Goal: Task Accomplishment & Management: Manage account settings

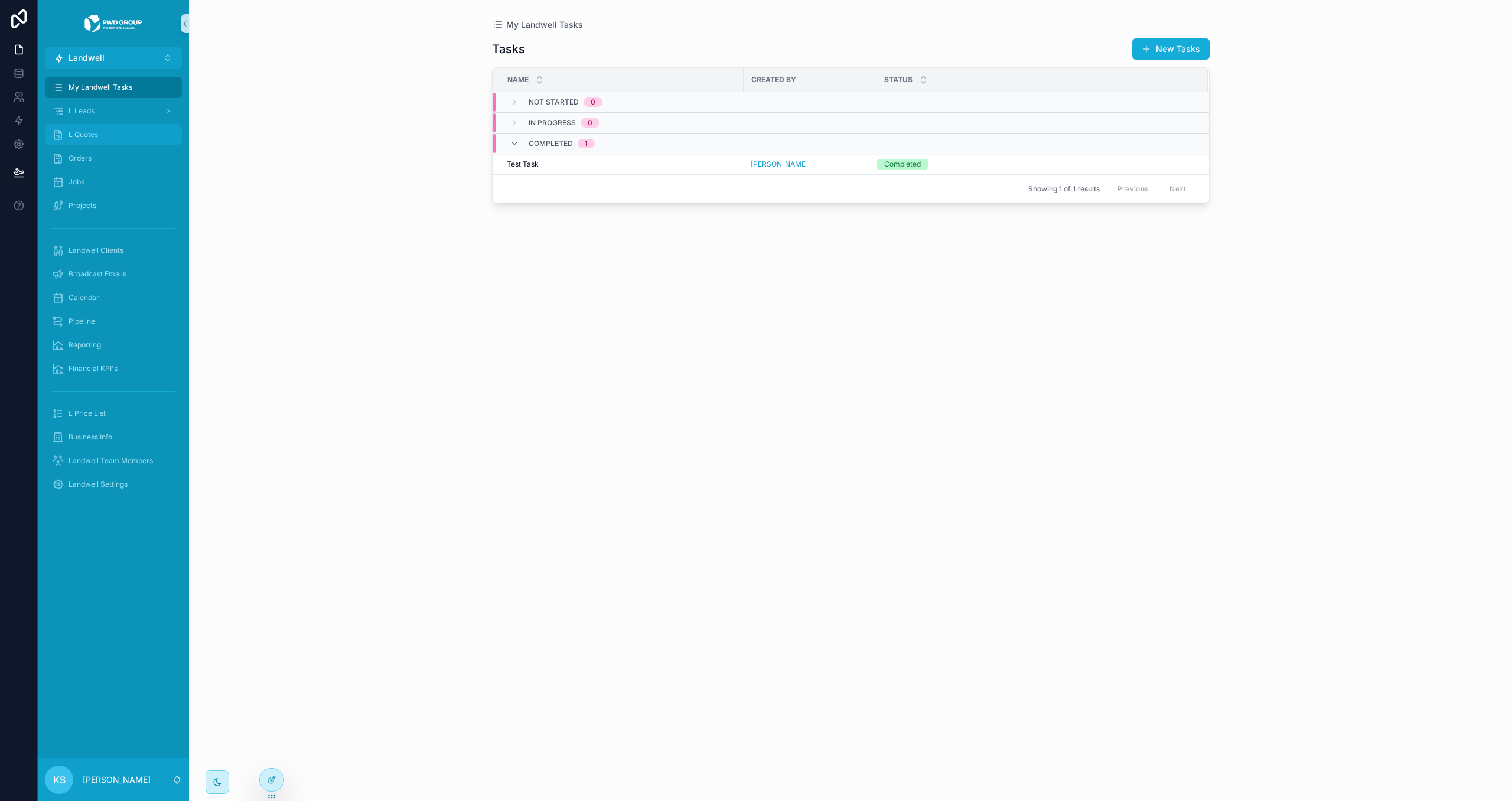
click at [122, 135] on div "L Quotes" at bounding box center [113, 135] width 123 height 19
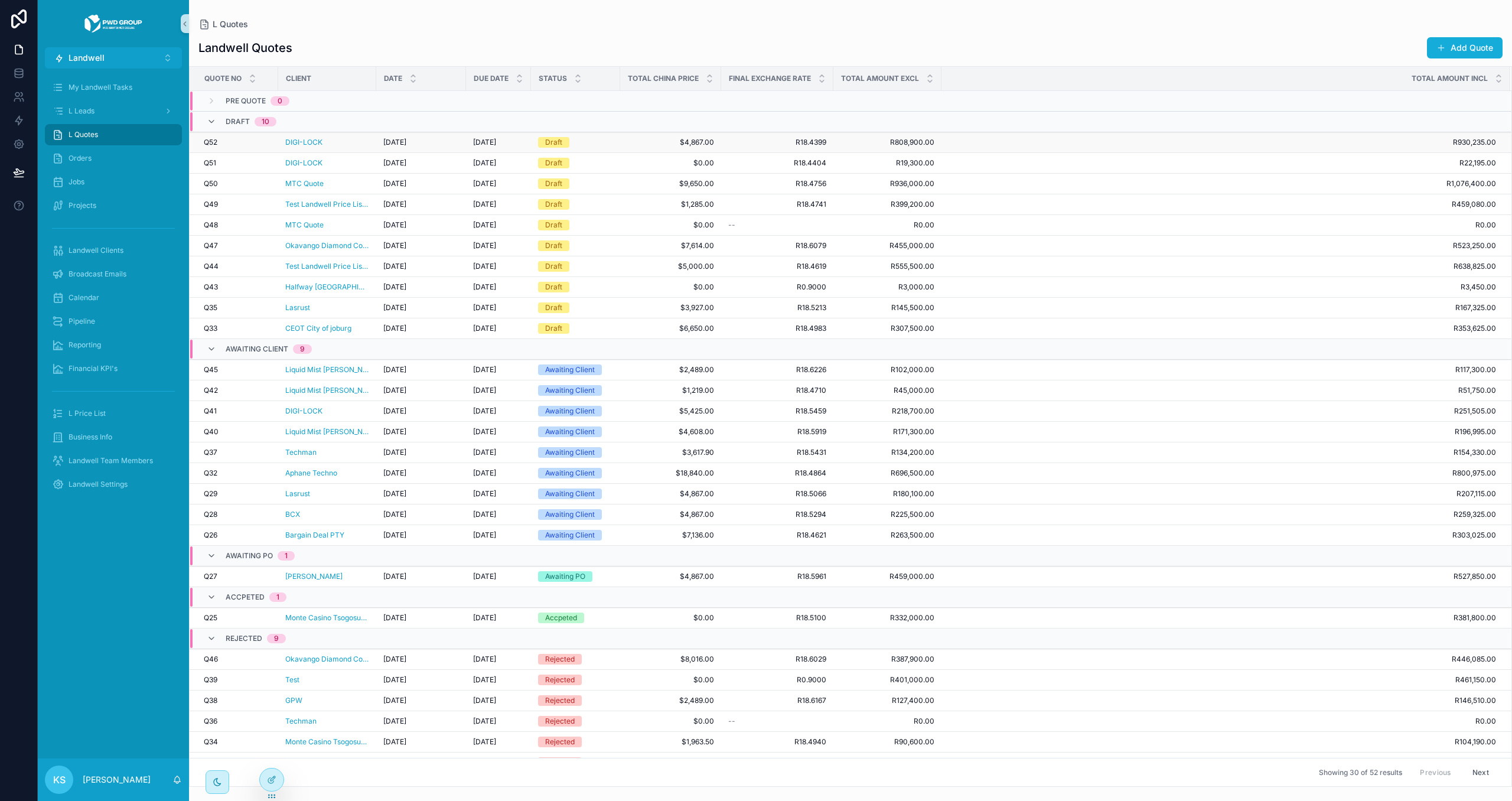
click at [341, 141] on div "DIGI-LOCK" at bounding box center [327, 143] width 84 height 10
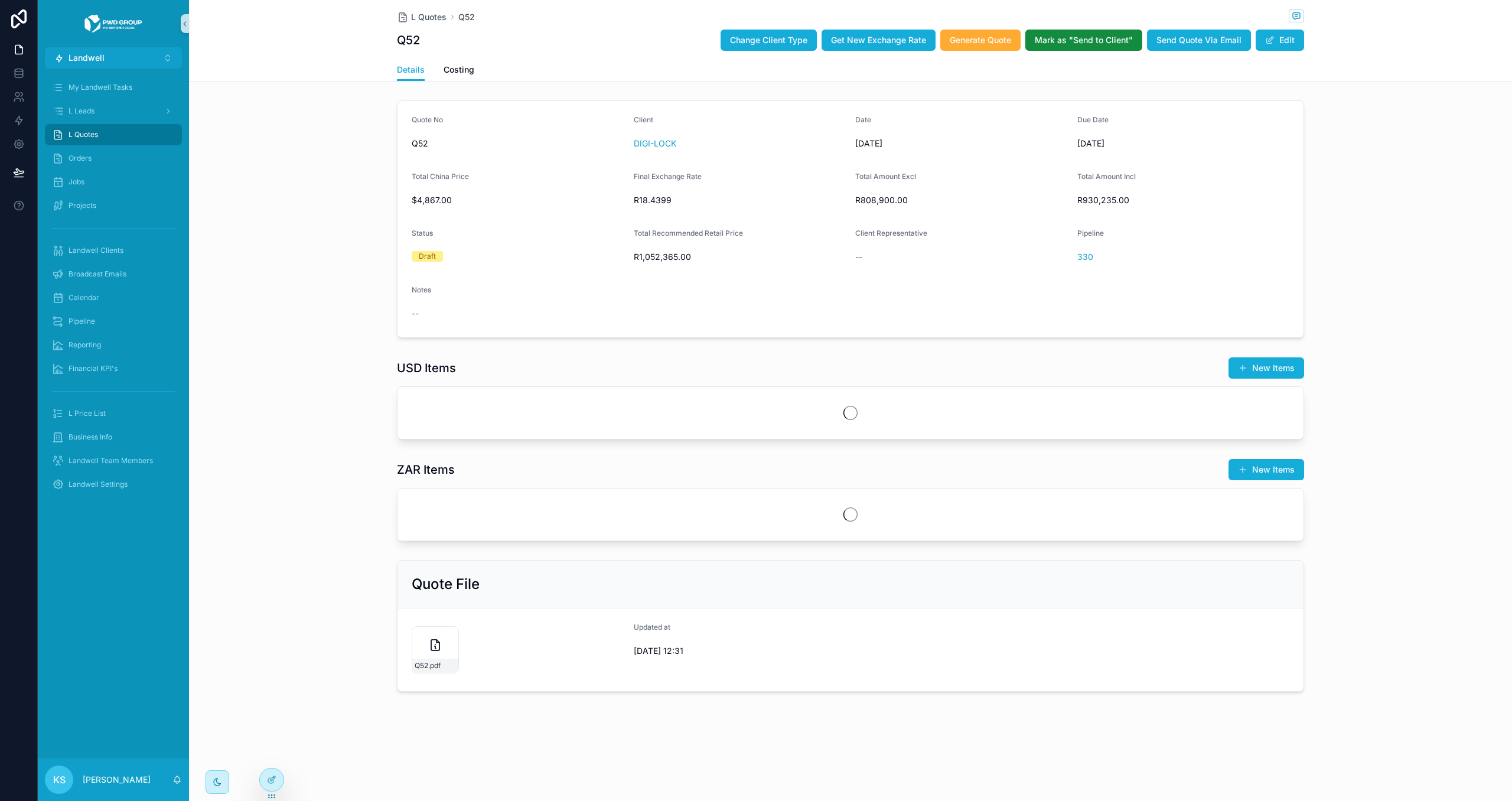
click at [421, 13] on span "L Quotes" at bounding box center [429, 16] width 36 height 12
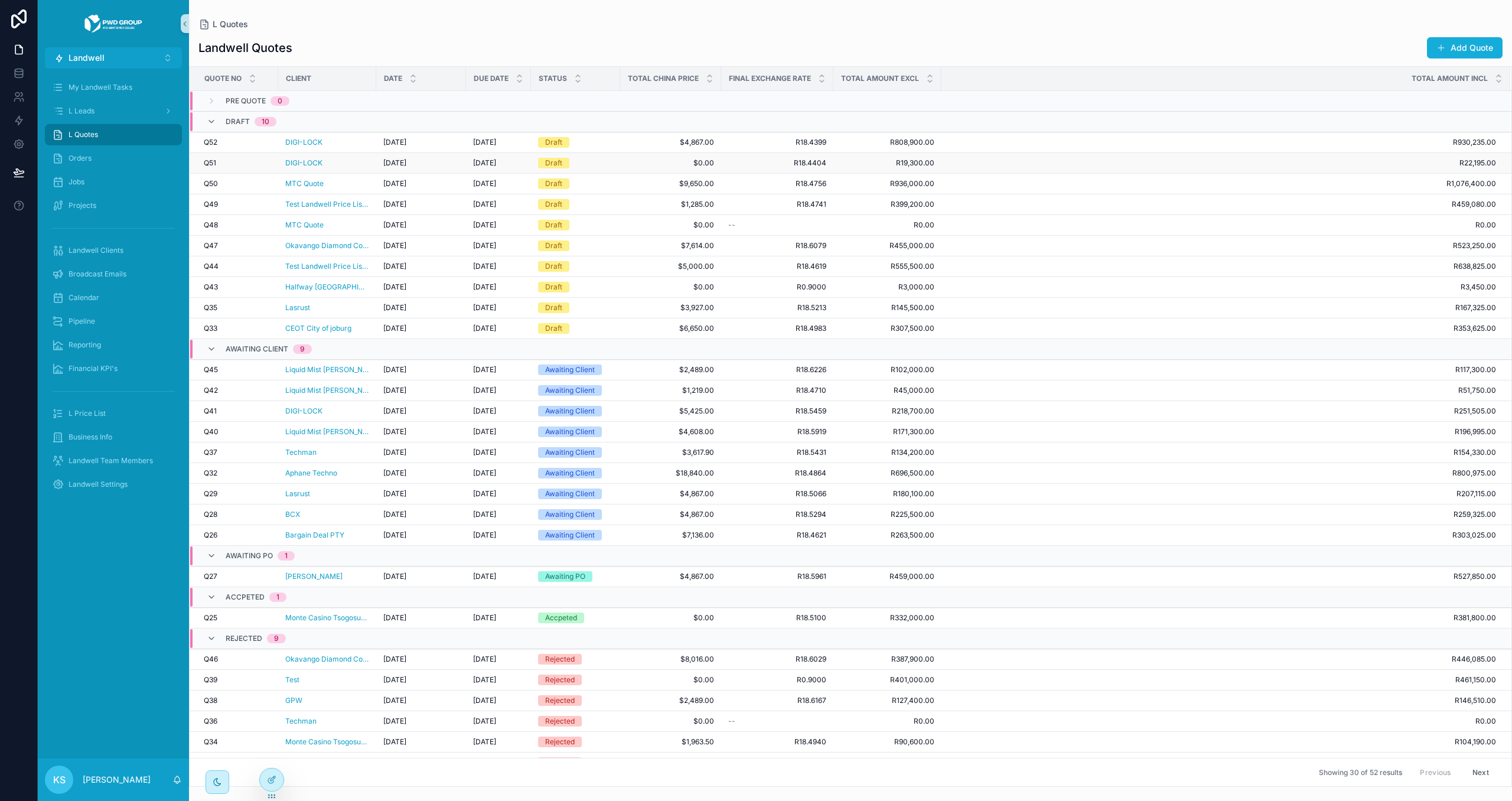
click at [364, 163] on div "DIGI-LOCK" at bounding box center [327, 163] width 84 height 10
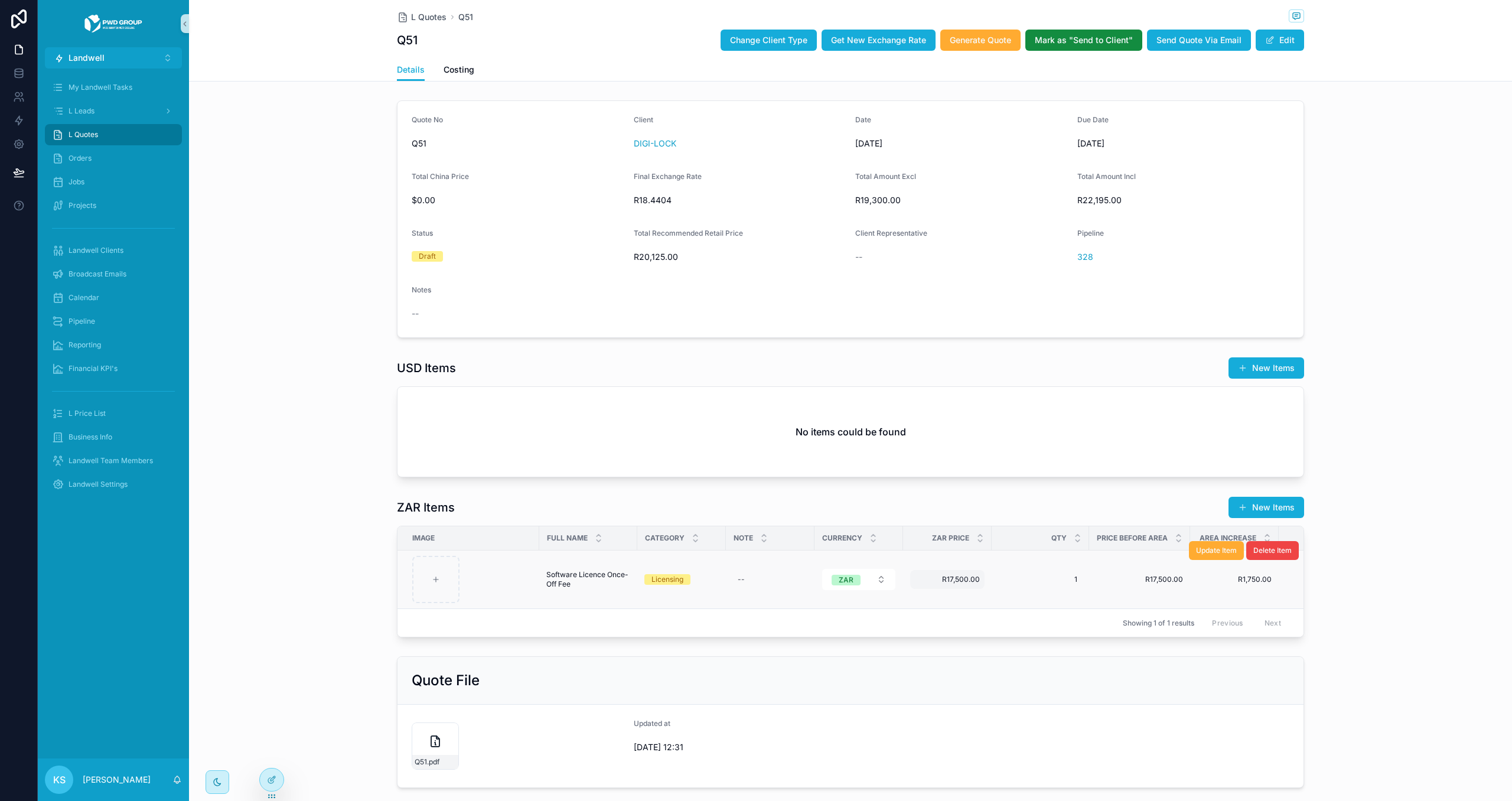
scroll to position [0, 12]
click at [1202, 555] on span "Update Item" at bounding box center [1216, 551] width 40 height 10
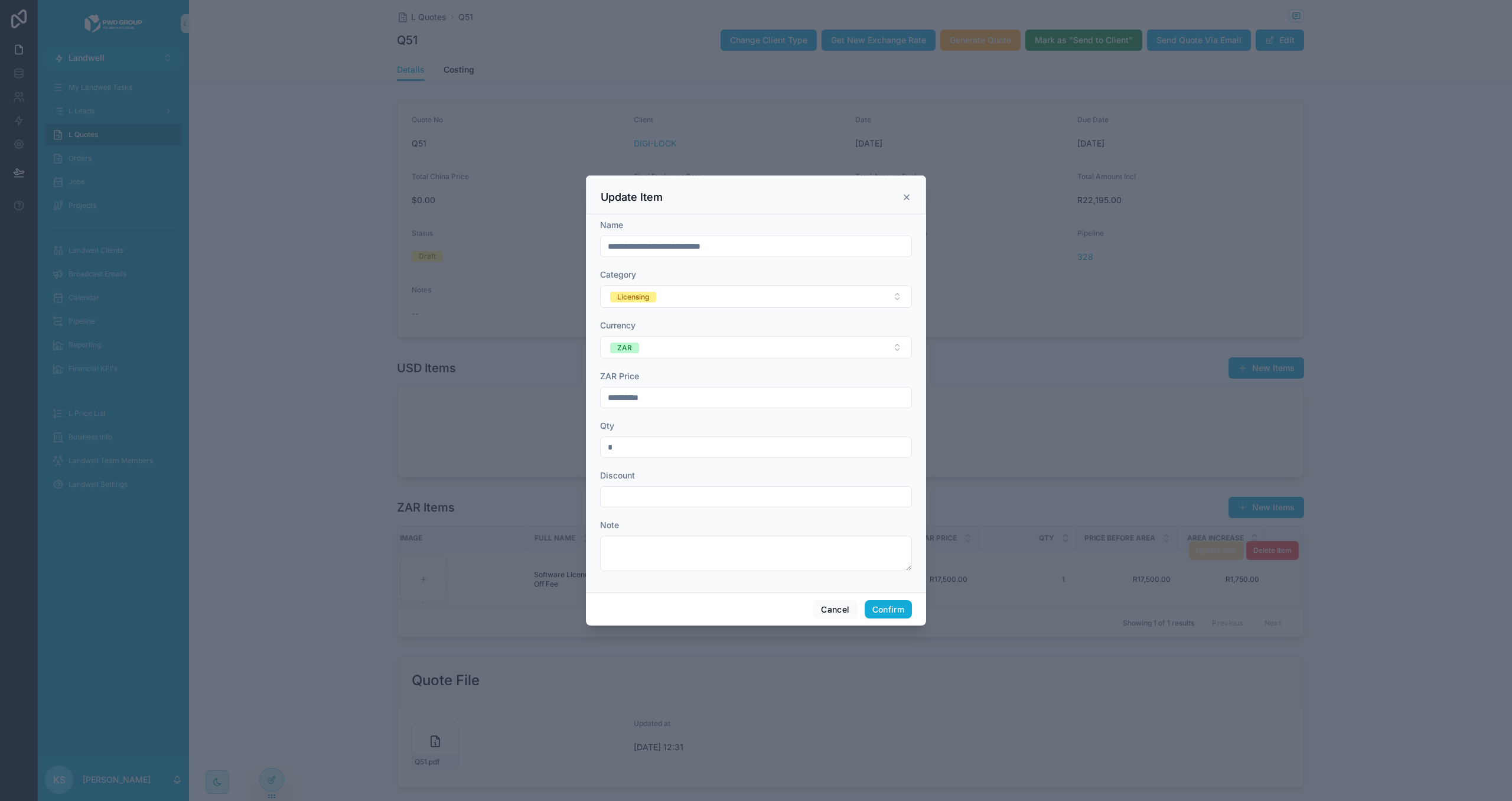
click at [715, 366] on form "**********" at bounding box center [756, 401] width 312 height 364
click at [908, 193] on icon at bounding box center [906, 197] width 10 height 10
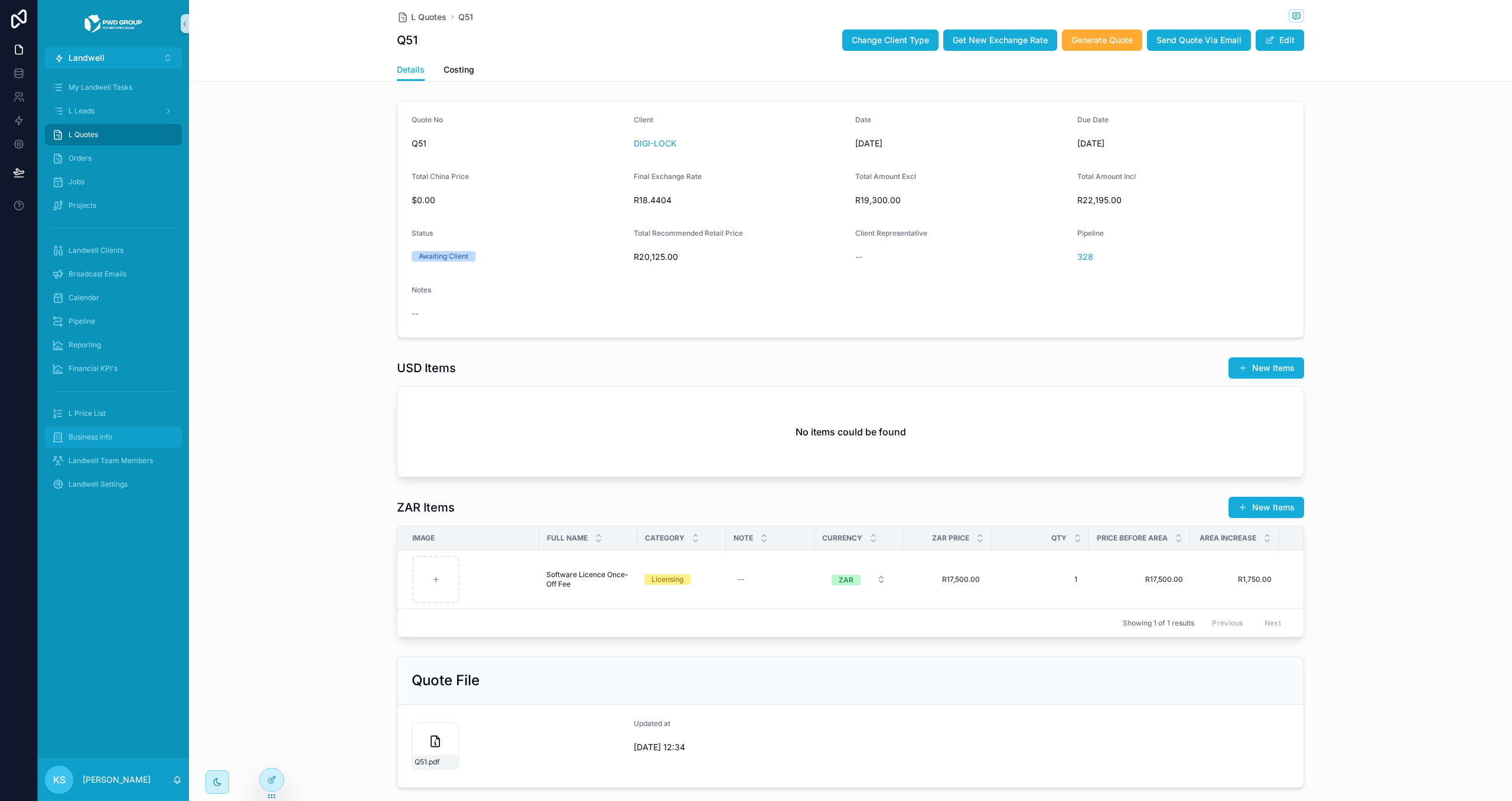
scroll to position [0, 1]
click at [269, 780] on icon at bounding box center [272, 780] width 10 height 10
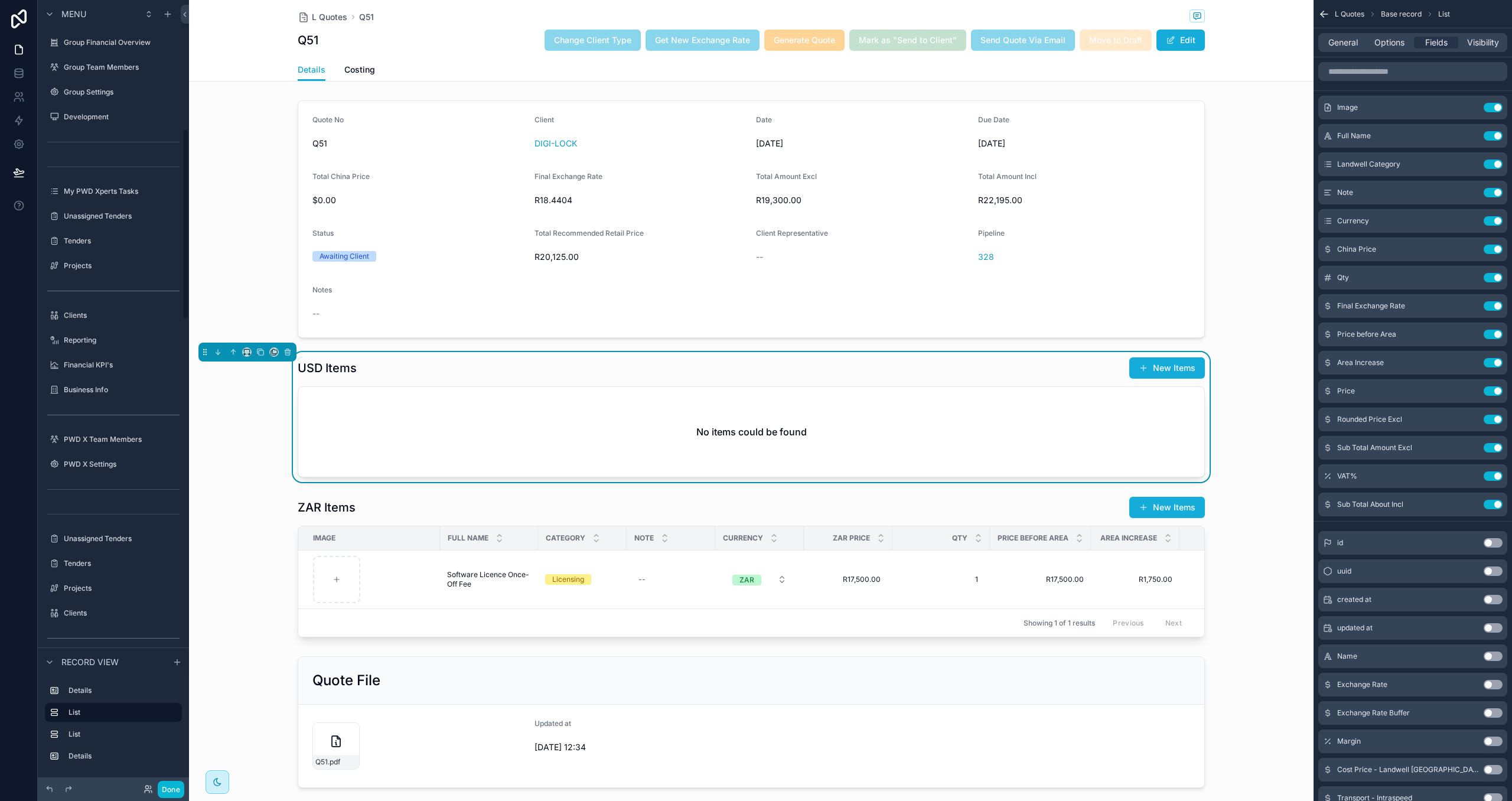
scroll to position [529, 0]
click at [1481, 46] on span "Visibility" at bounding box center [1483, 42] width 32 height 12
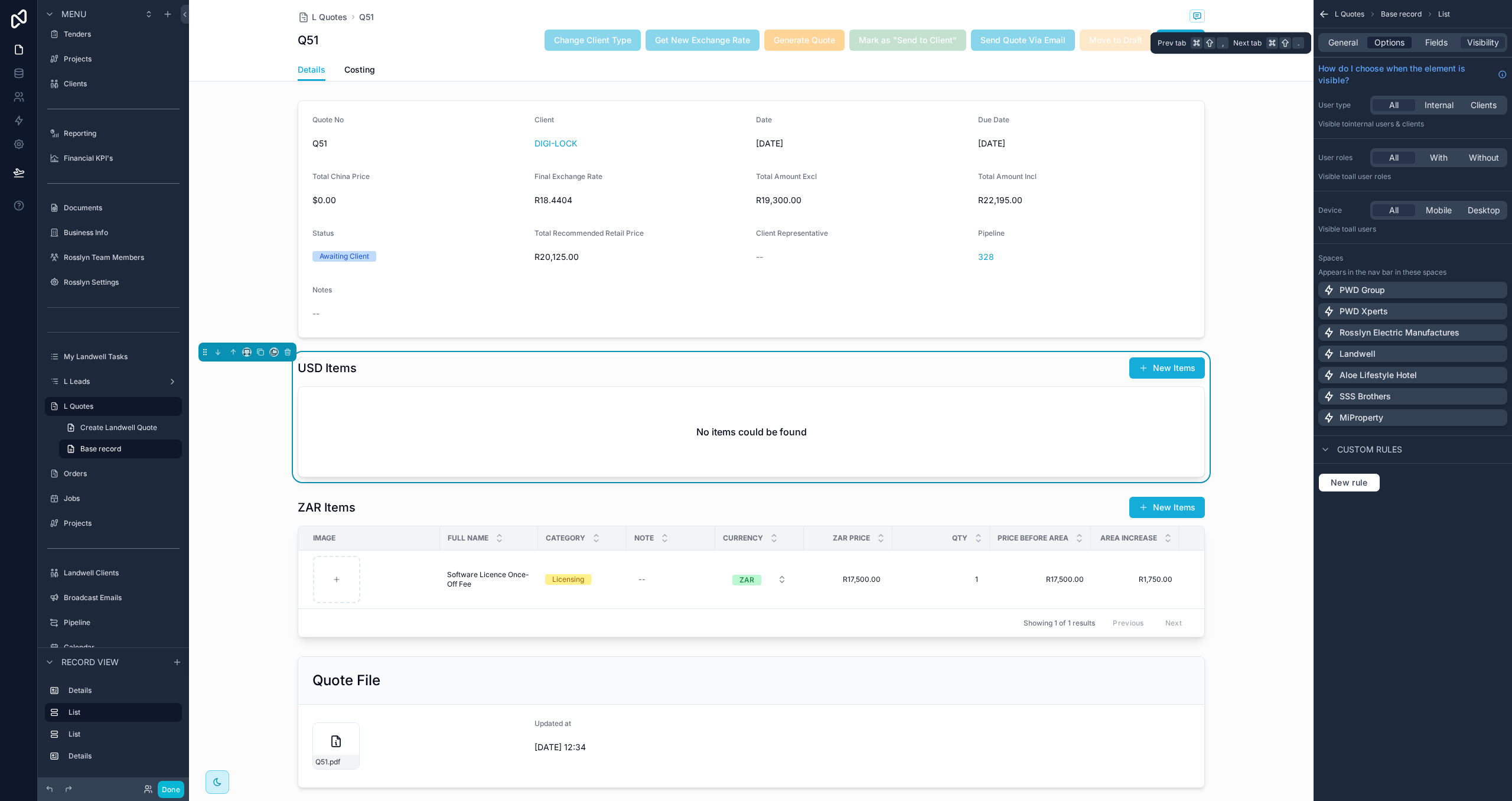
click at [1385, 45] on span "Options" at bounding box center [1389, 42] width 30 height 12
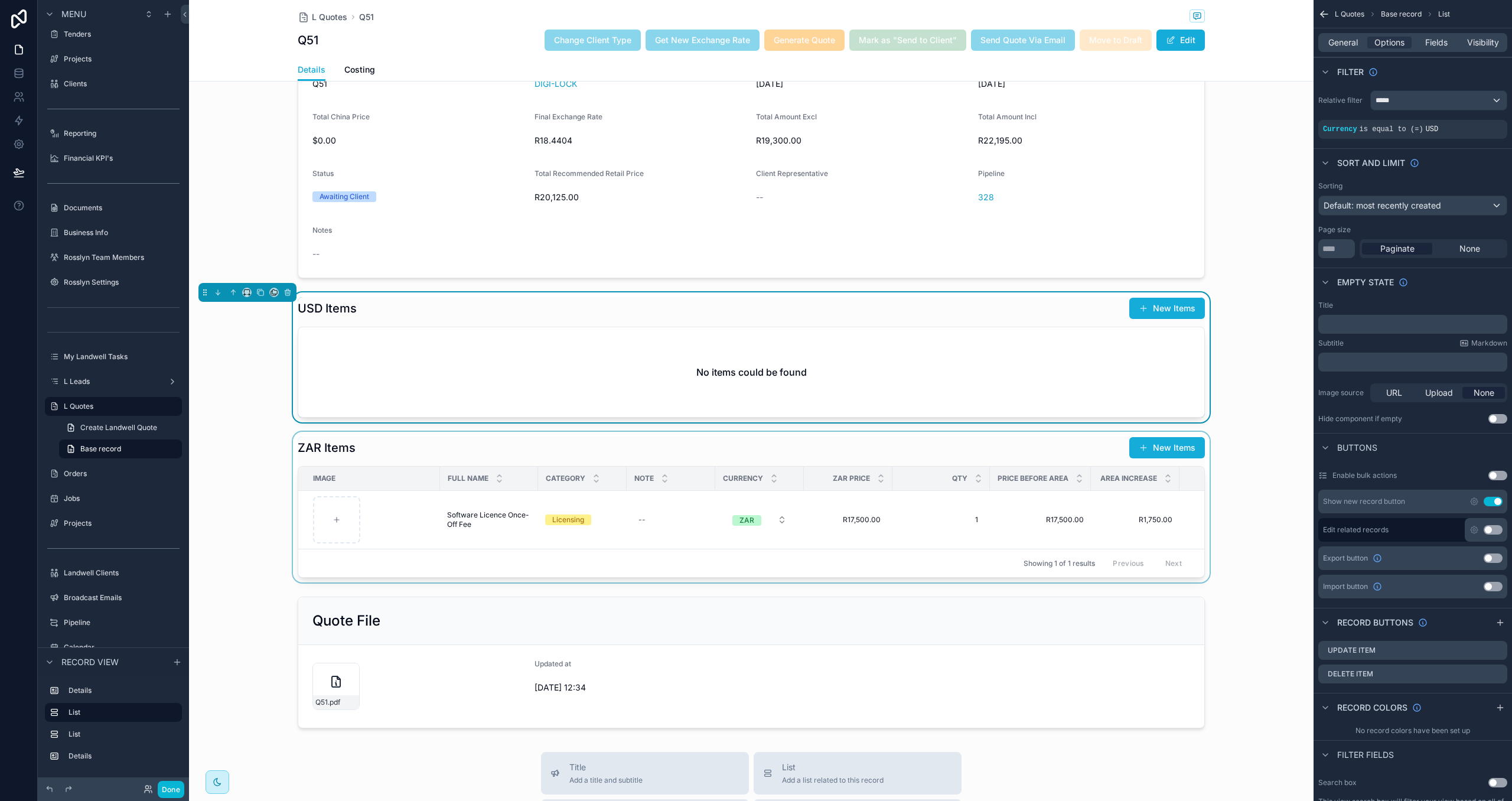
scroll to position [65, 0]
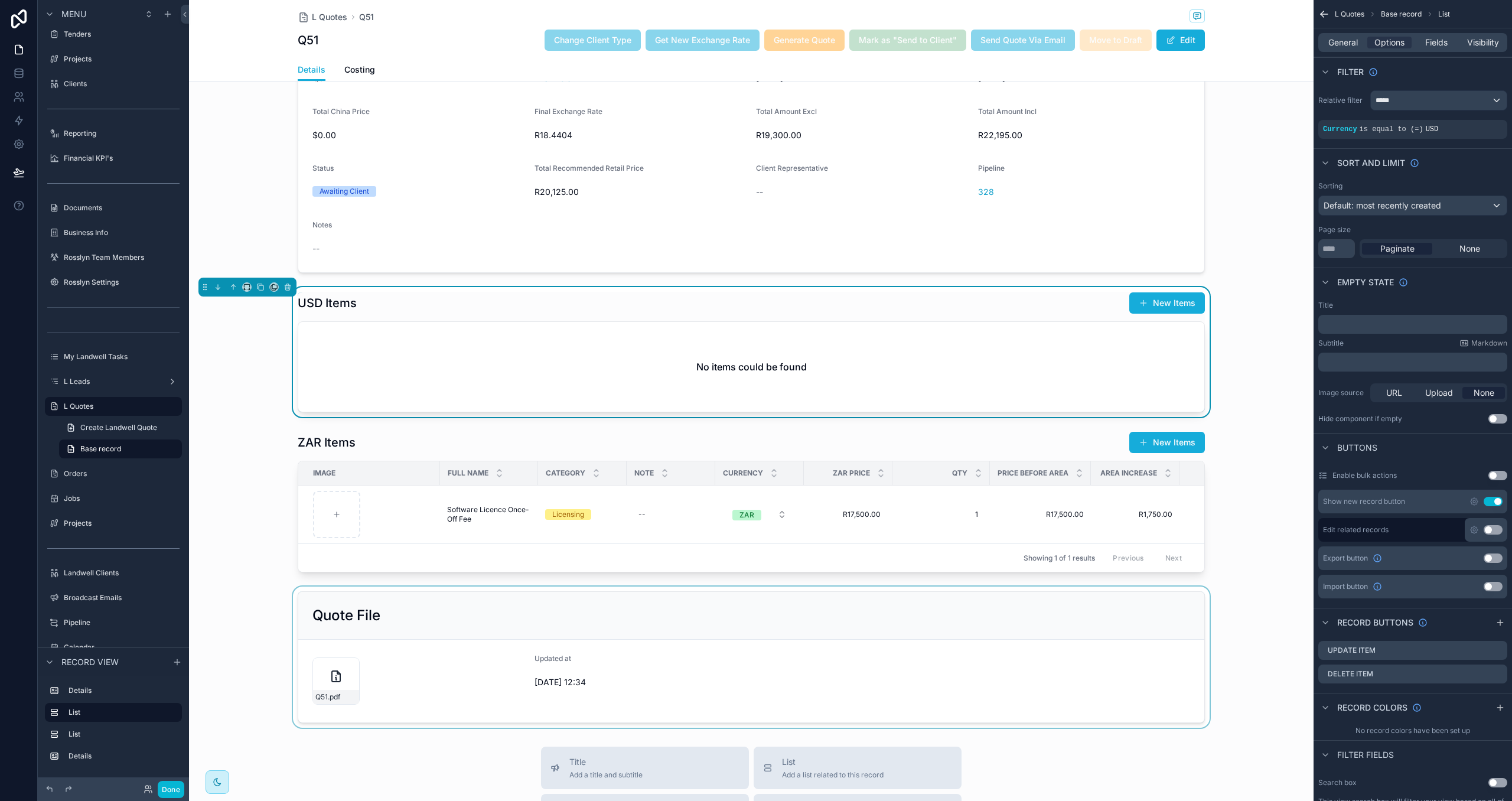
click at [1278, 619] on div "scrollable content" at bounding box center [751, 657] width 1124 height 141
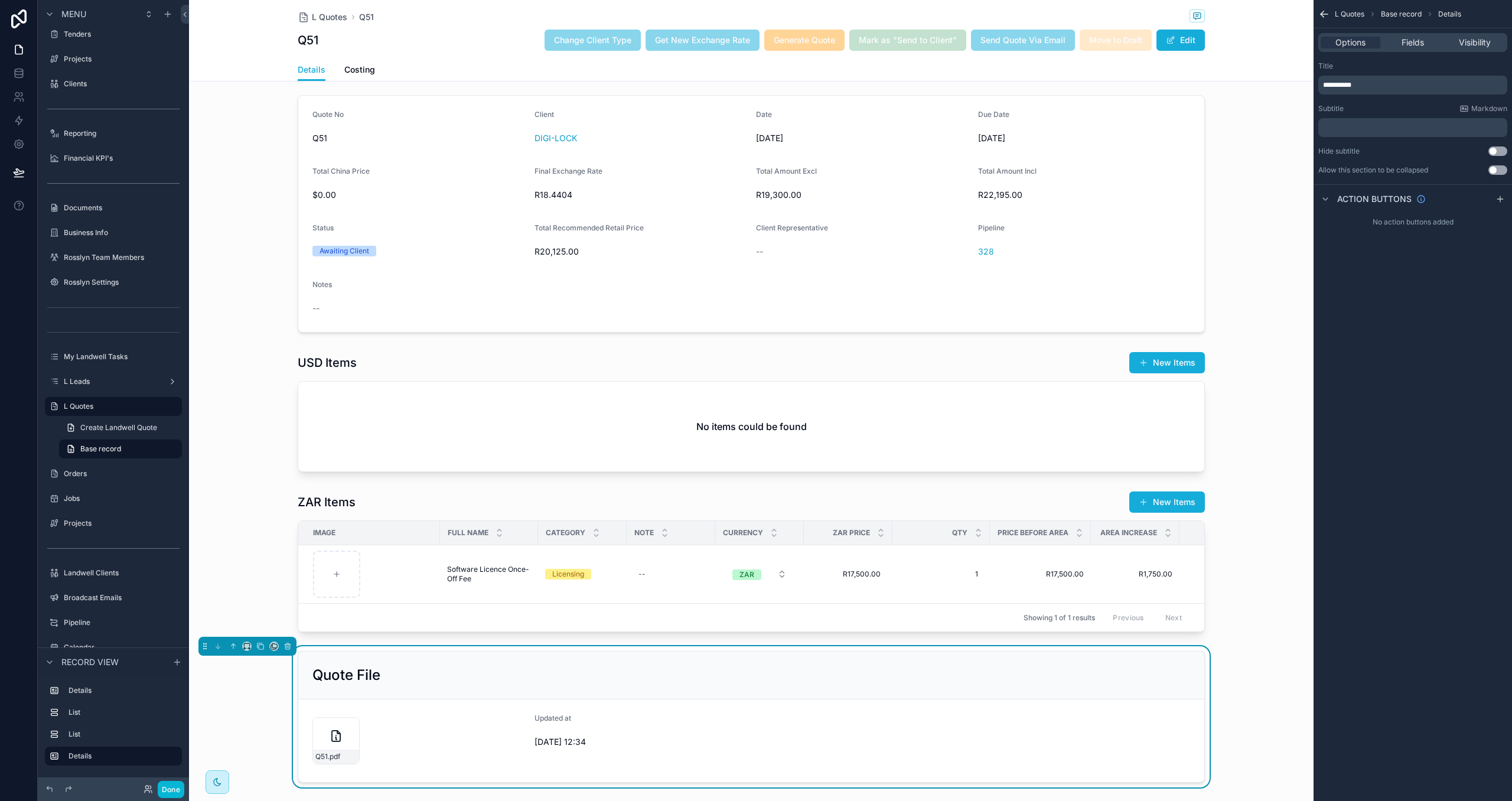
scroll to position [0, 0]
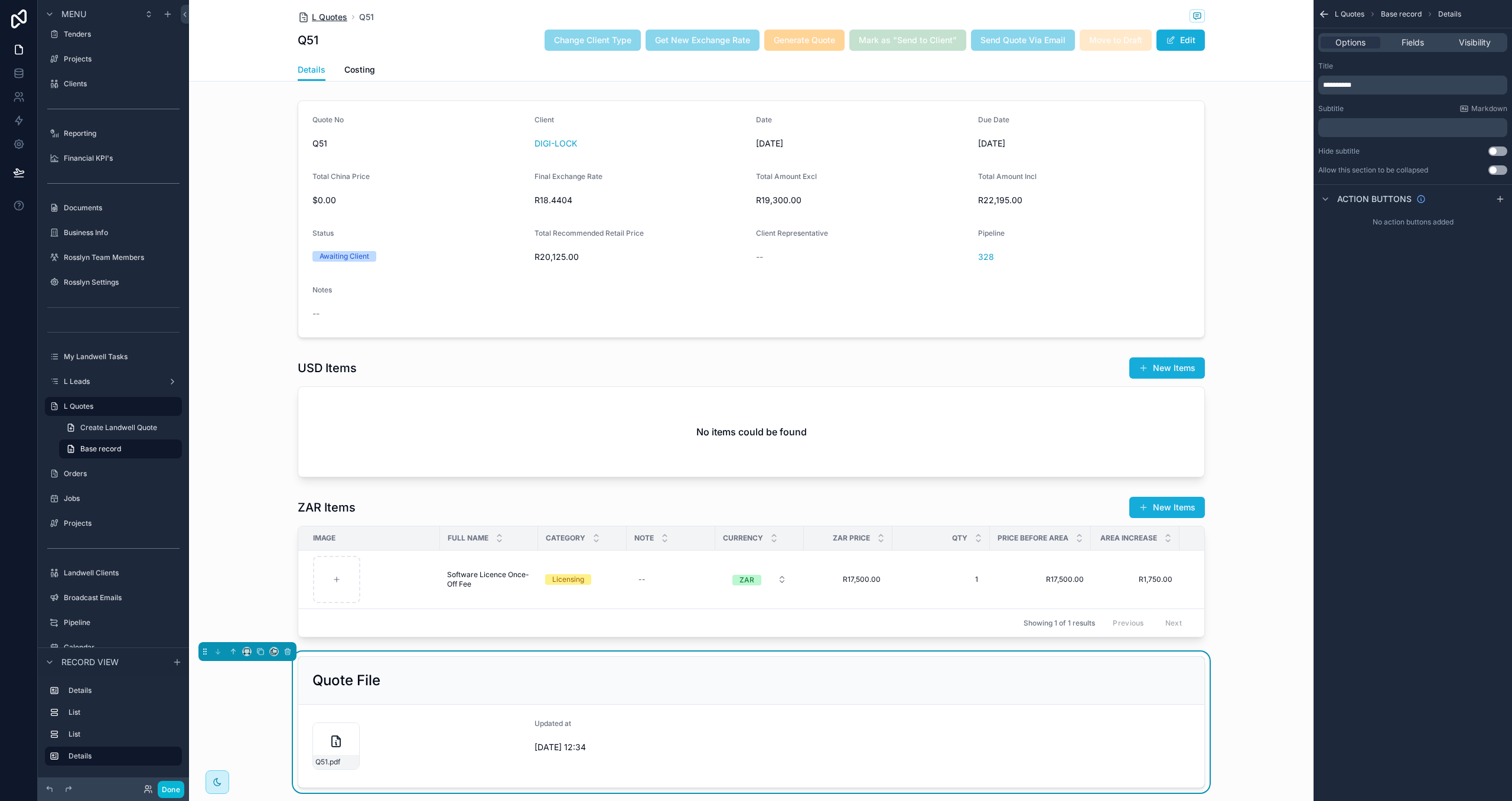
click at [323, 17] on span "L Quotes" at bounding box center [330, 16] width 36 height 12
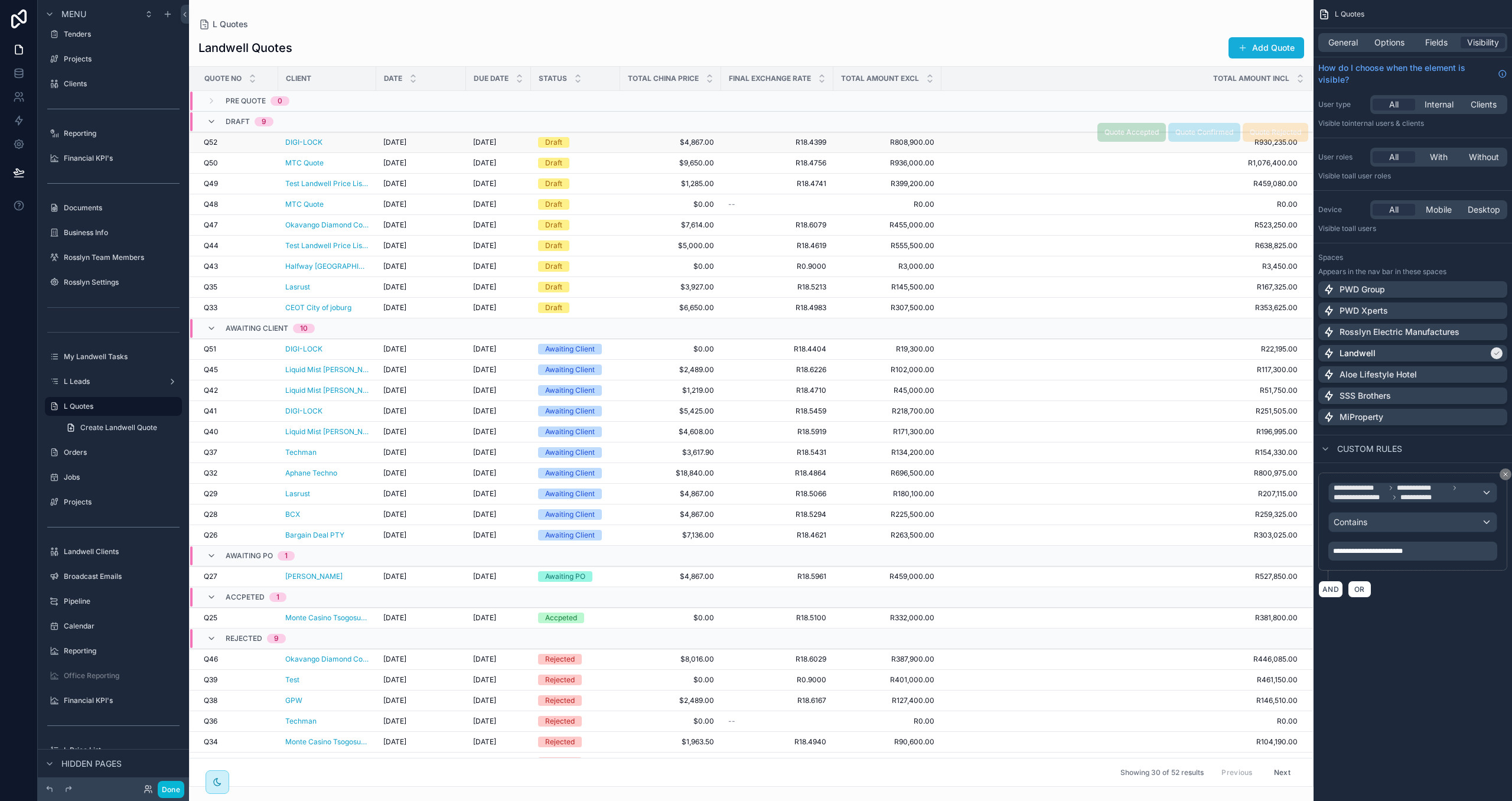
click at [349, 140] on div "DIGI-LOCK" at bounding box center [327, 143] width 84 height 10
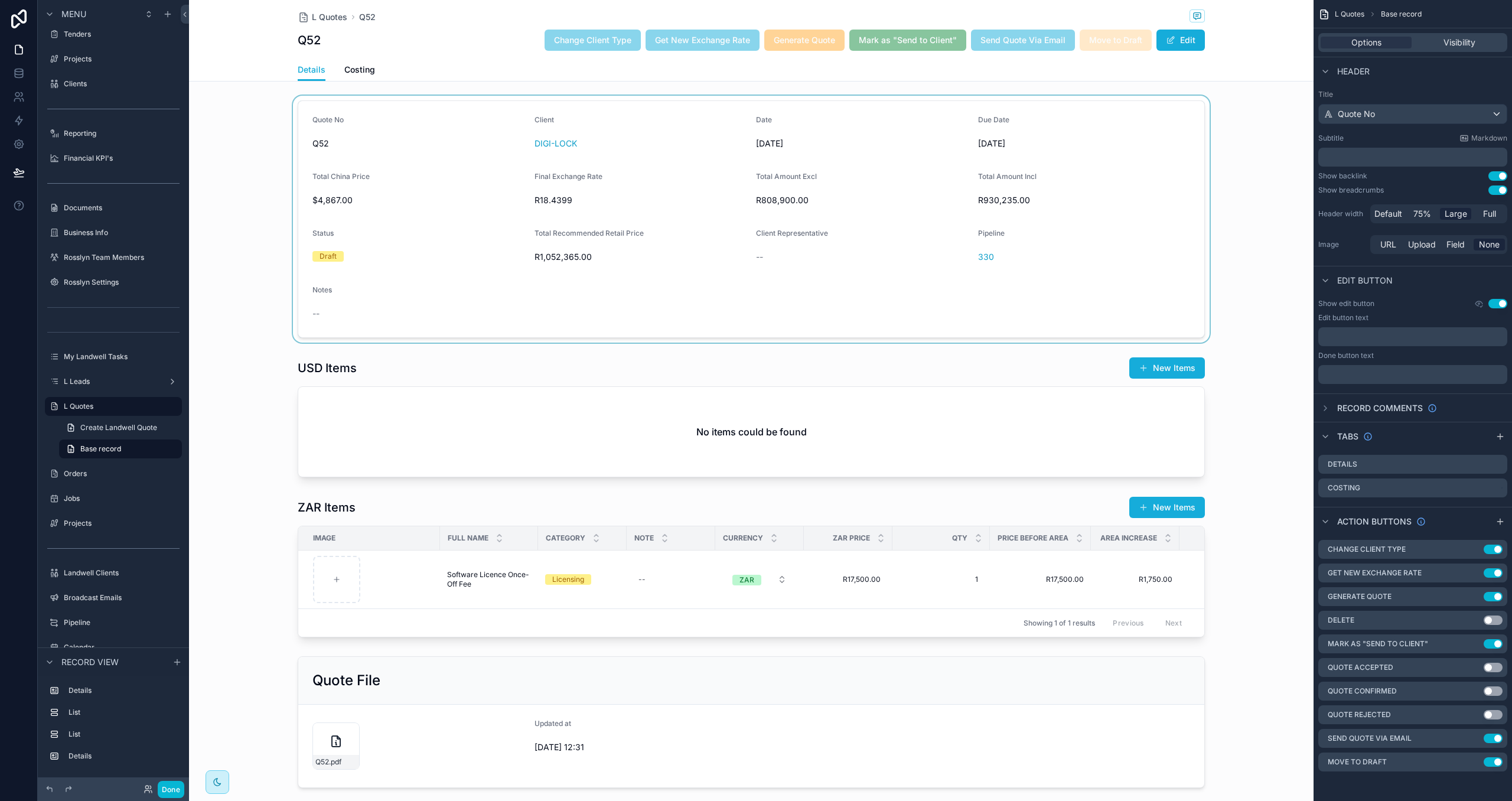
click at [334, 192] on div "scrollable content" at bounding box center [751, 219] width 1124 height 247
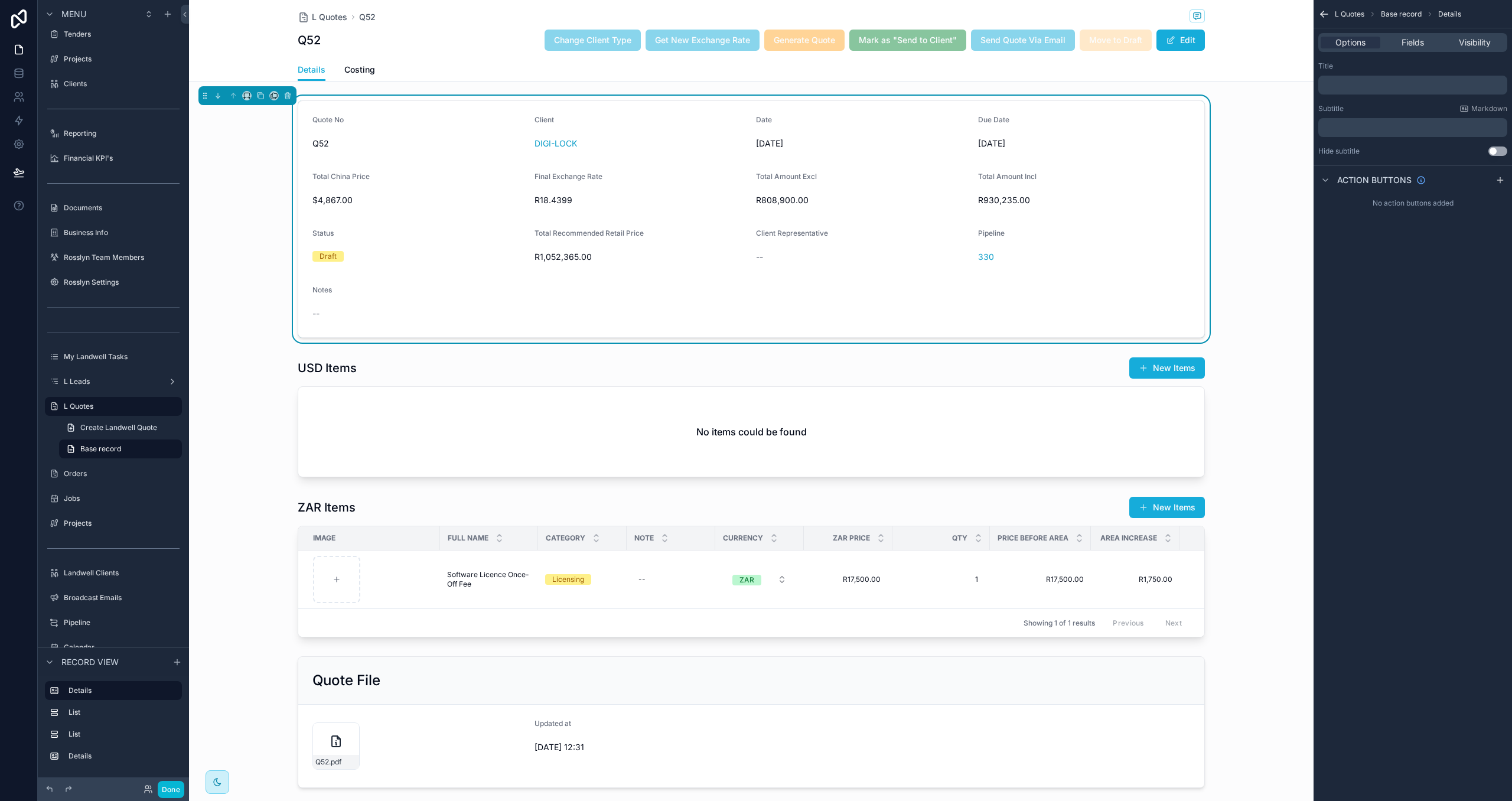
click at [332, 197] on span "$4,867.00" at bounding box center [419, 200] width 212 height 12
click at [527, 371] on div "scrollable content" at bounding box center [751, 417] width 1124 height 130
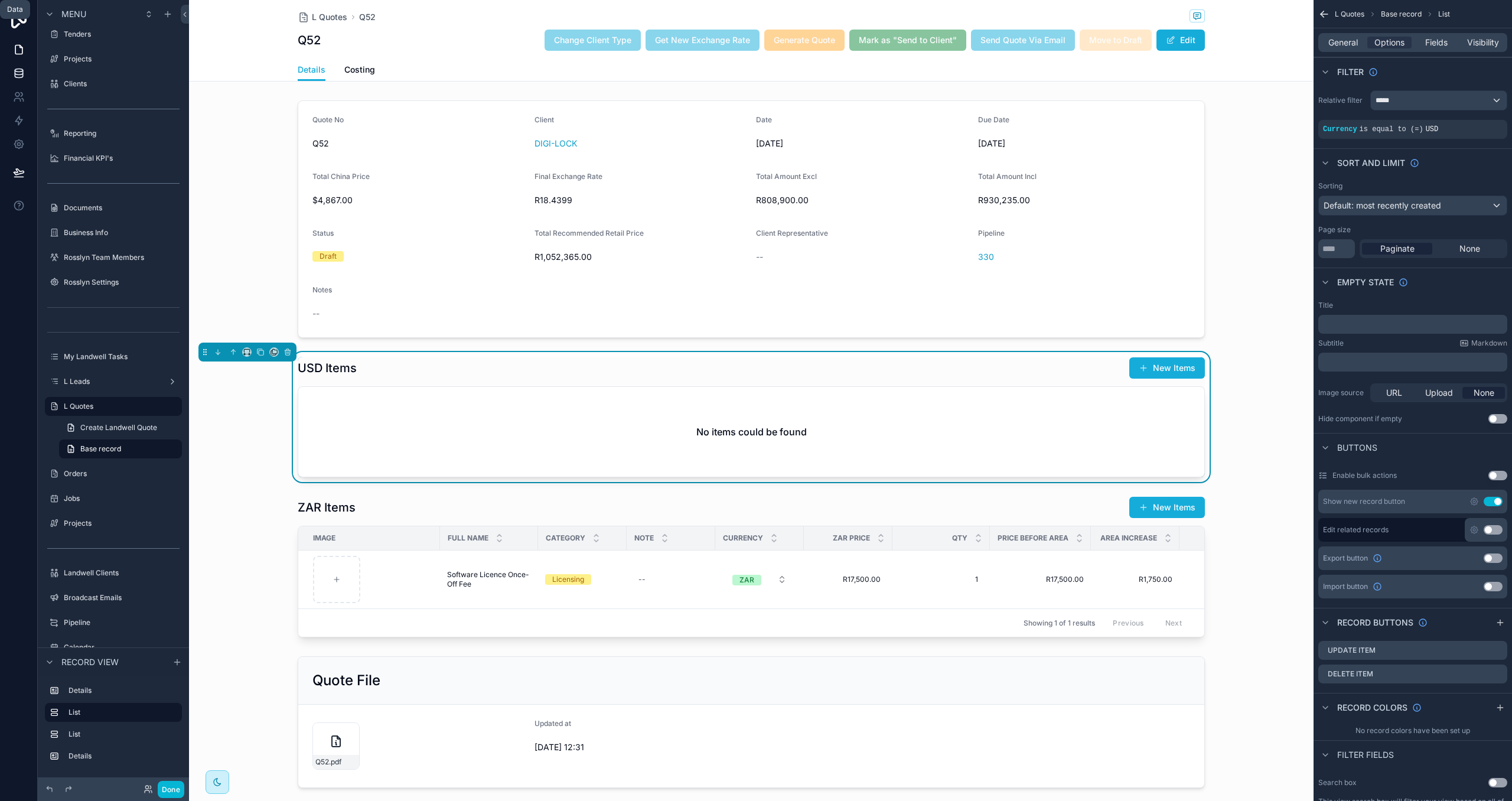
click at [18, 75] on icon at bounding box center [18, 73] width 8 height 5
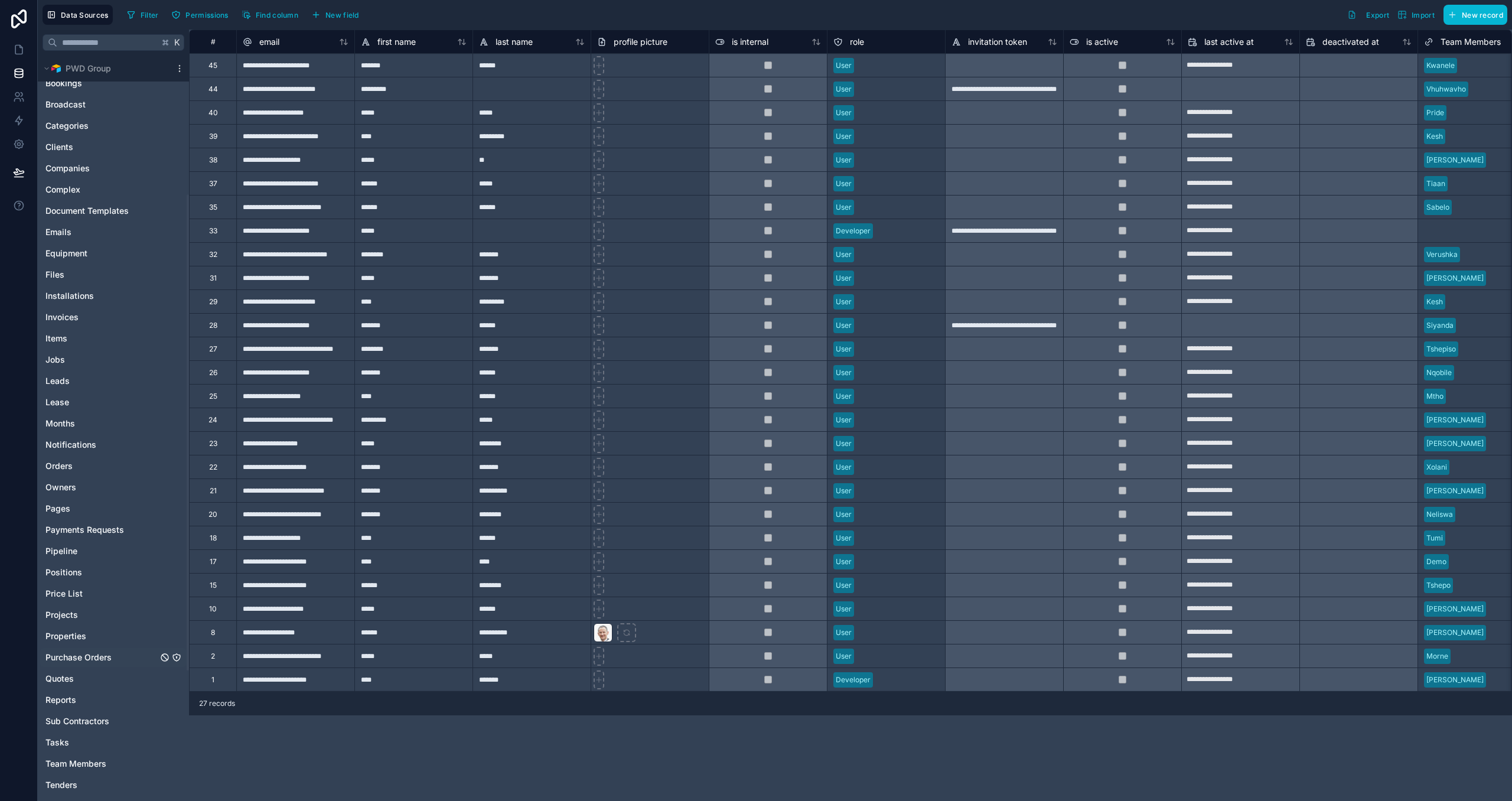
scroll to position [217, 0]
drag, startPoint x: 113, startPoint y: 674, endPoint x: 104, endPoint y: 673, distance: 9.1
click at [113, 674] on link "Quotes" at bounding box center [101, 677] width 112 height 12
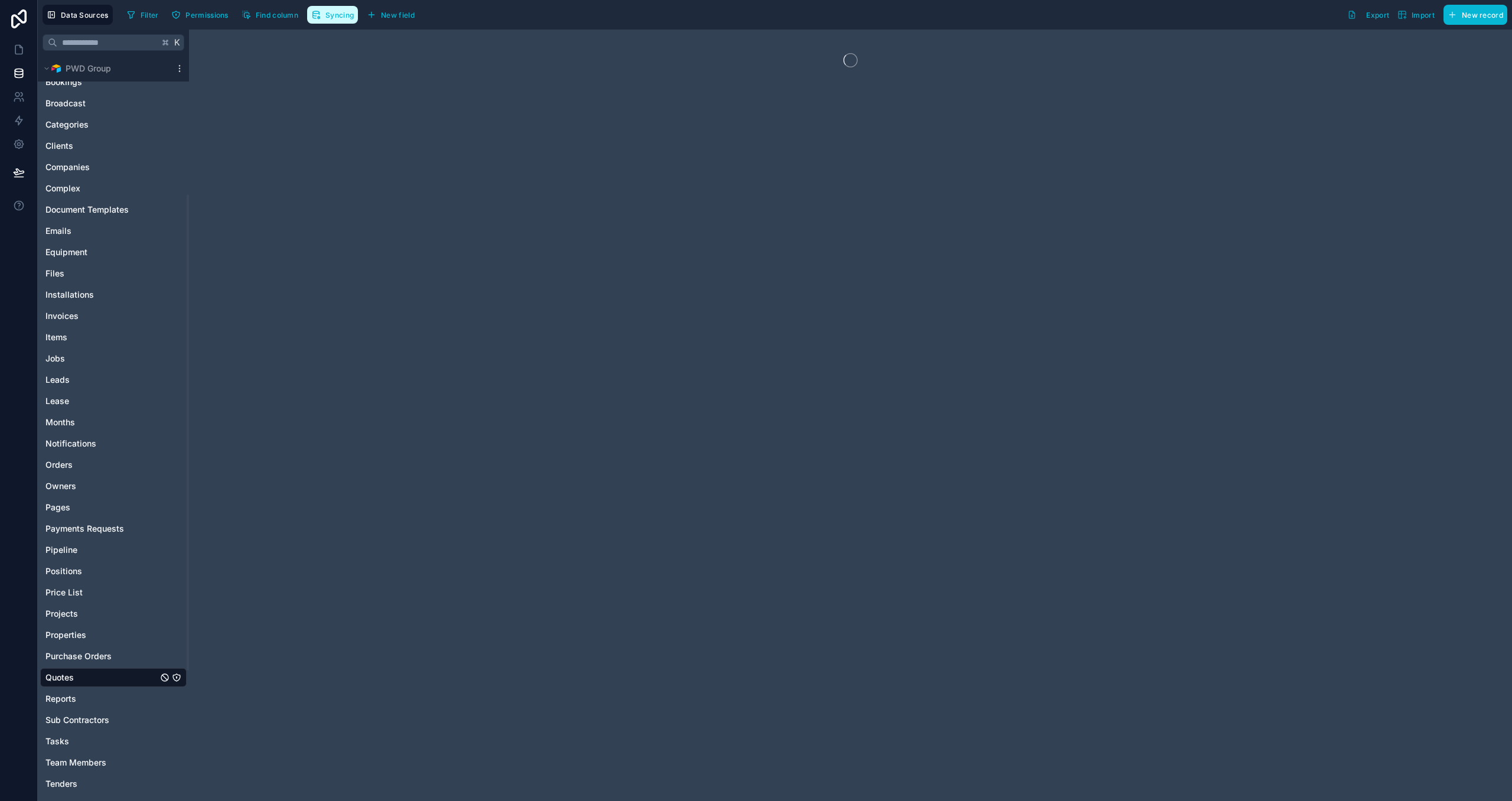
click at [346, 19] on button "Syncing" at bounding box center [332, 15] width 51 height 18
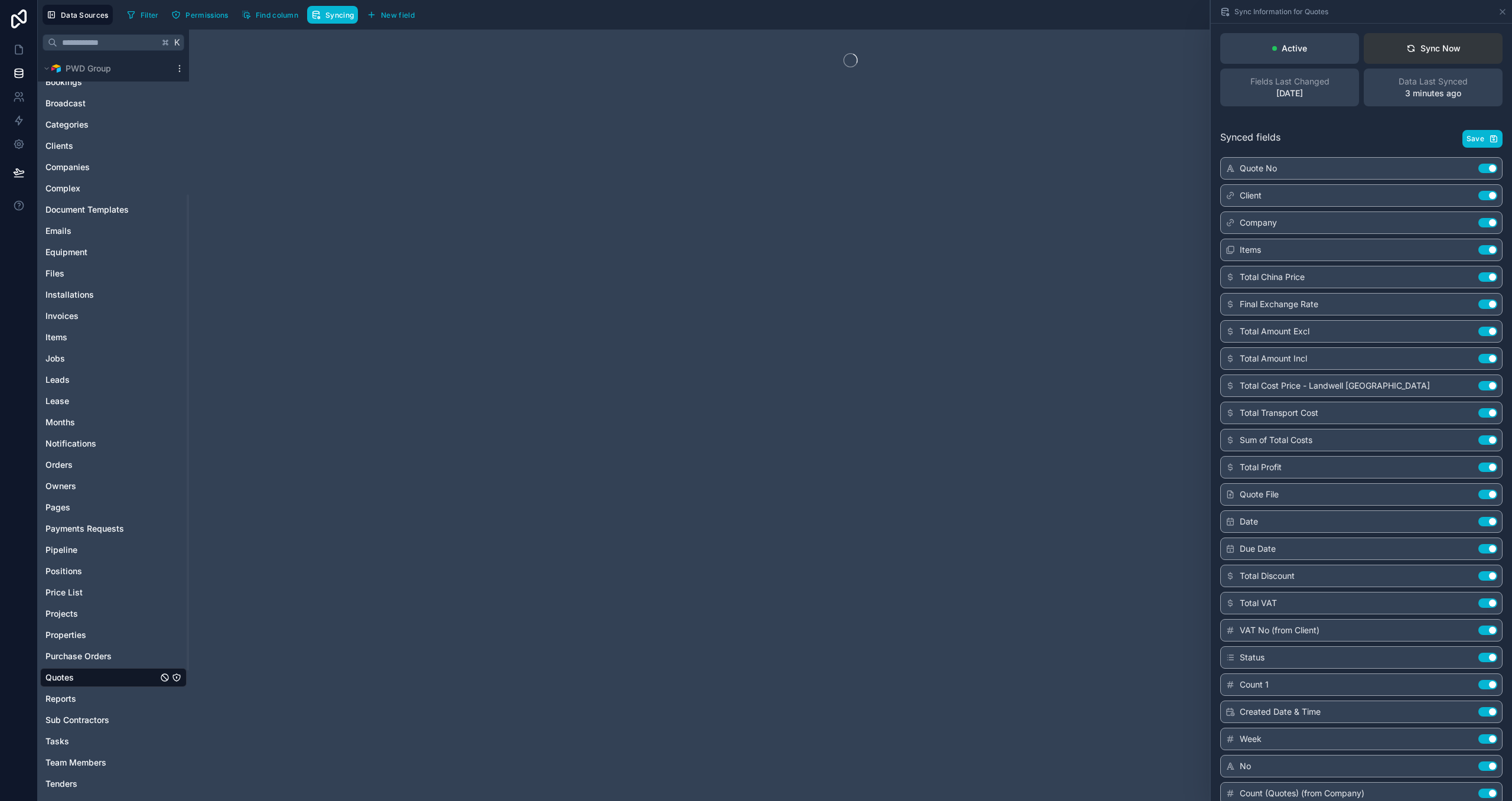
click at [1425, 46] on div "Sync Now" at bounding box center [1433, 48] width 54 height 12
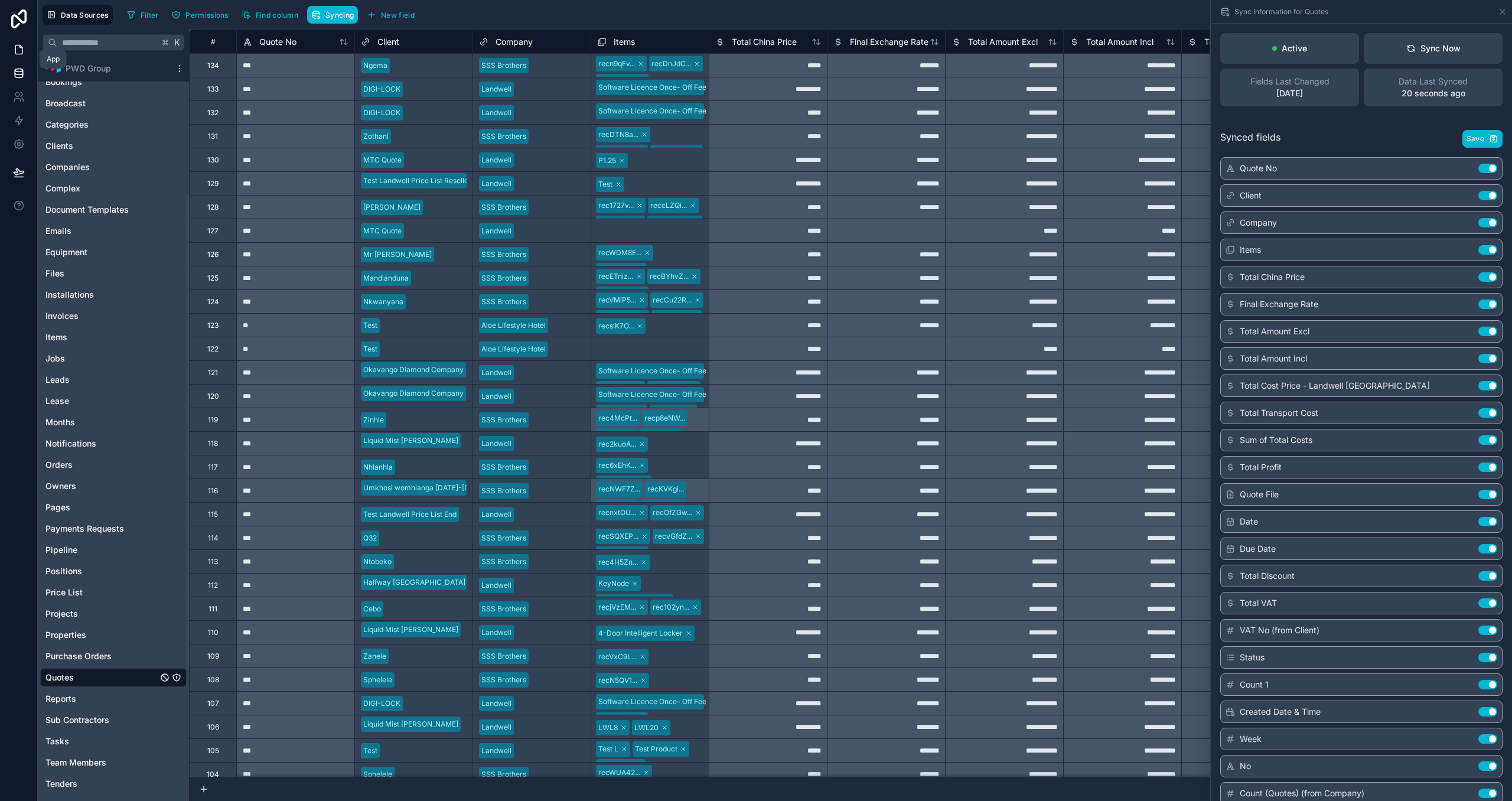
click at [19, 54] on icon at bounding box center [18, 49] width 7 height 9
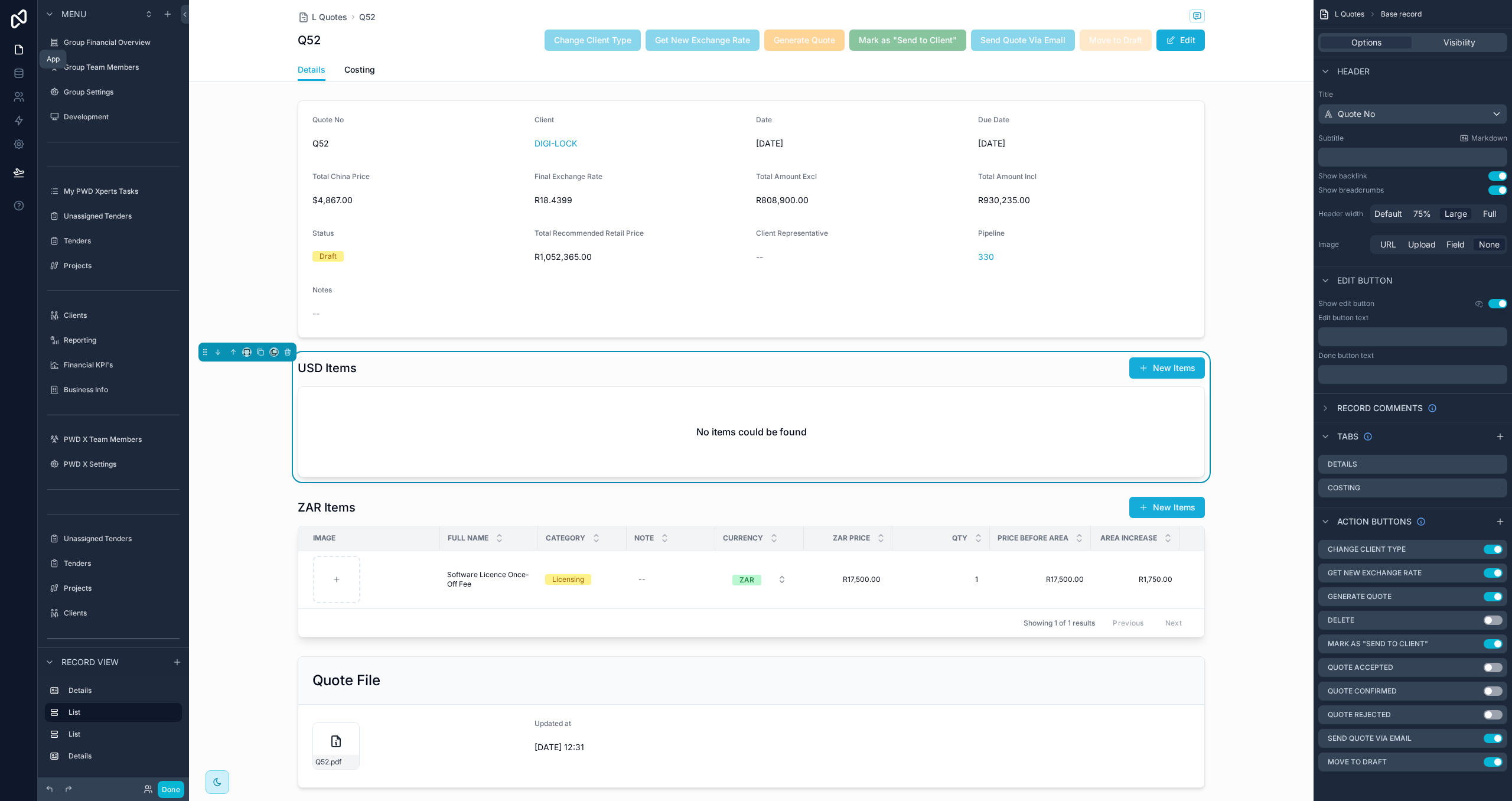
scroll to position [529, 0]
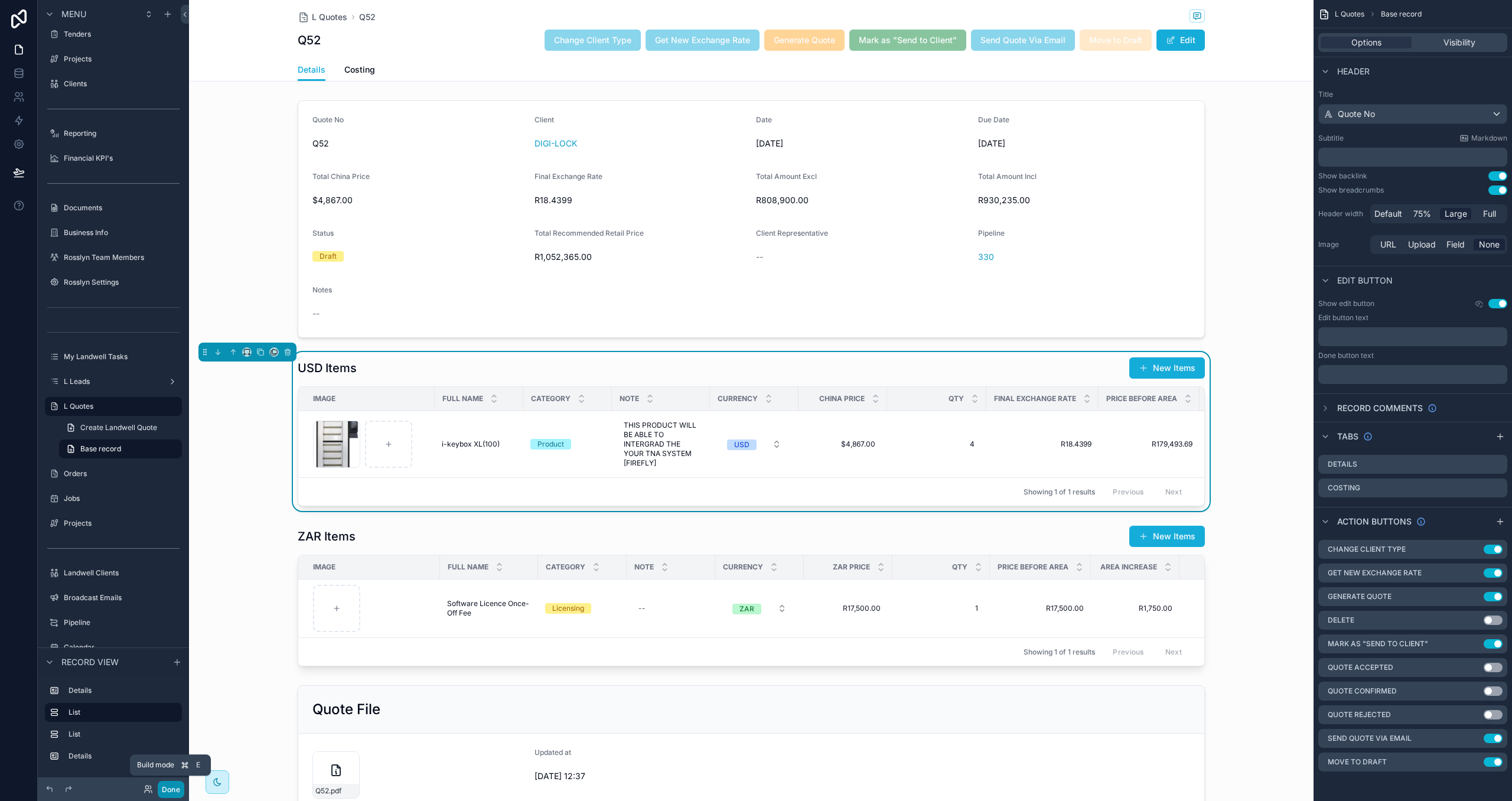
click at [179, 785] on button "Done" at bounding box center [171, 789] width 27 height 17
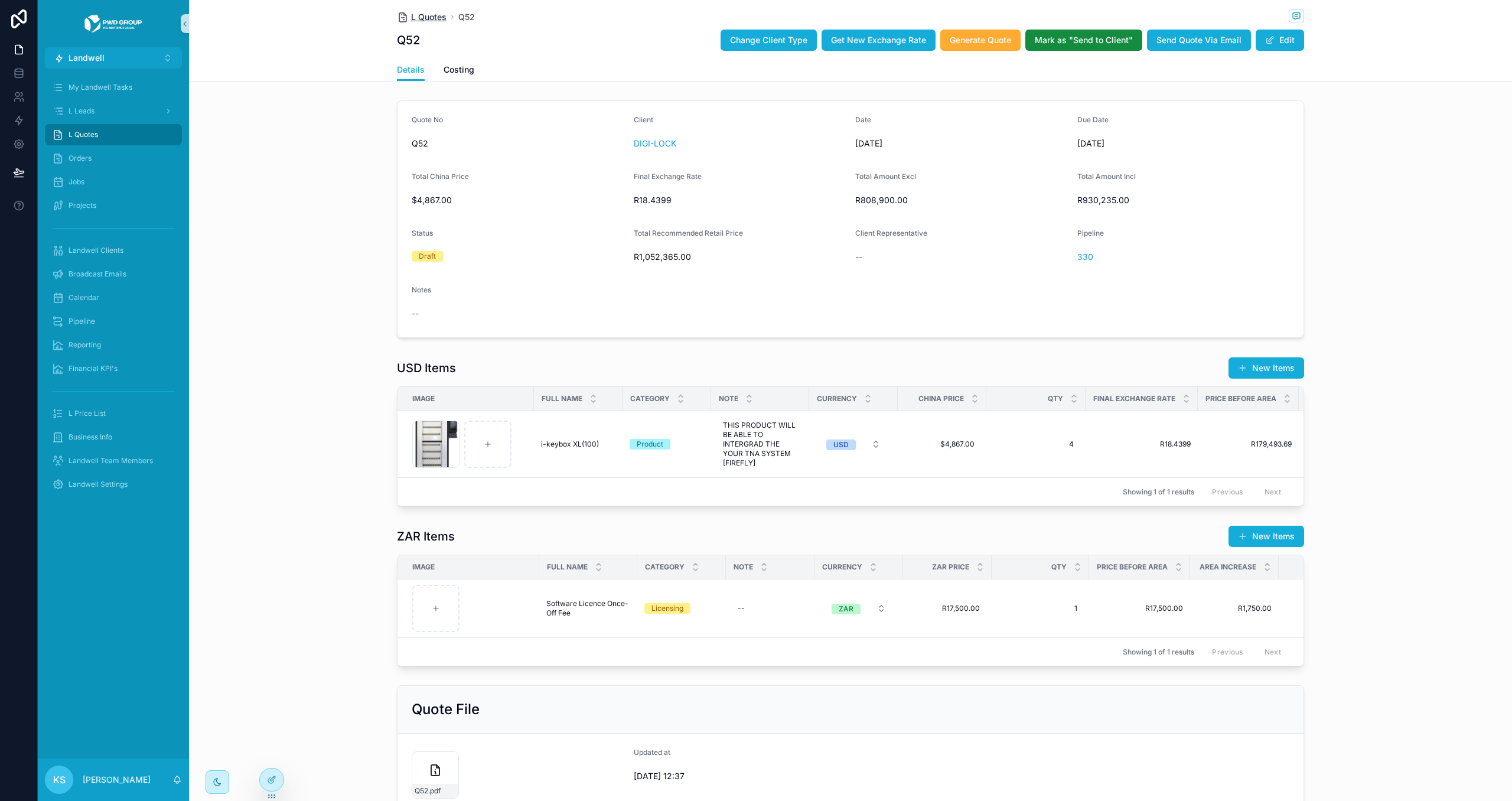
click at [424, 11] on span "L Quotes" at bounding box center [429, 16] width 36 height 12
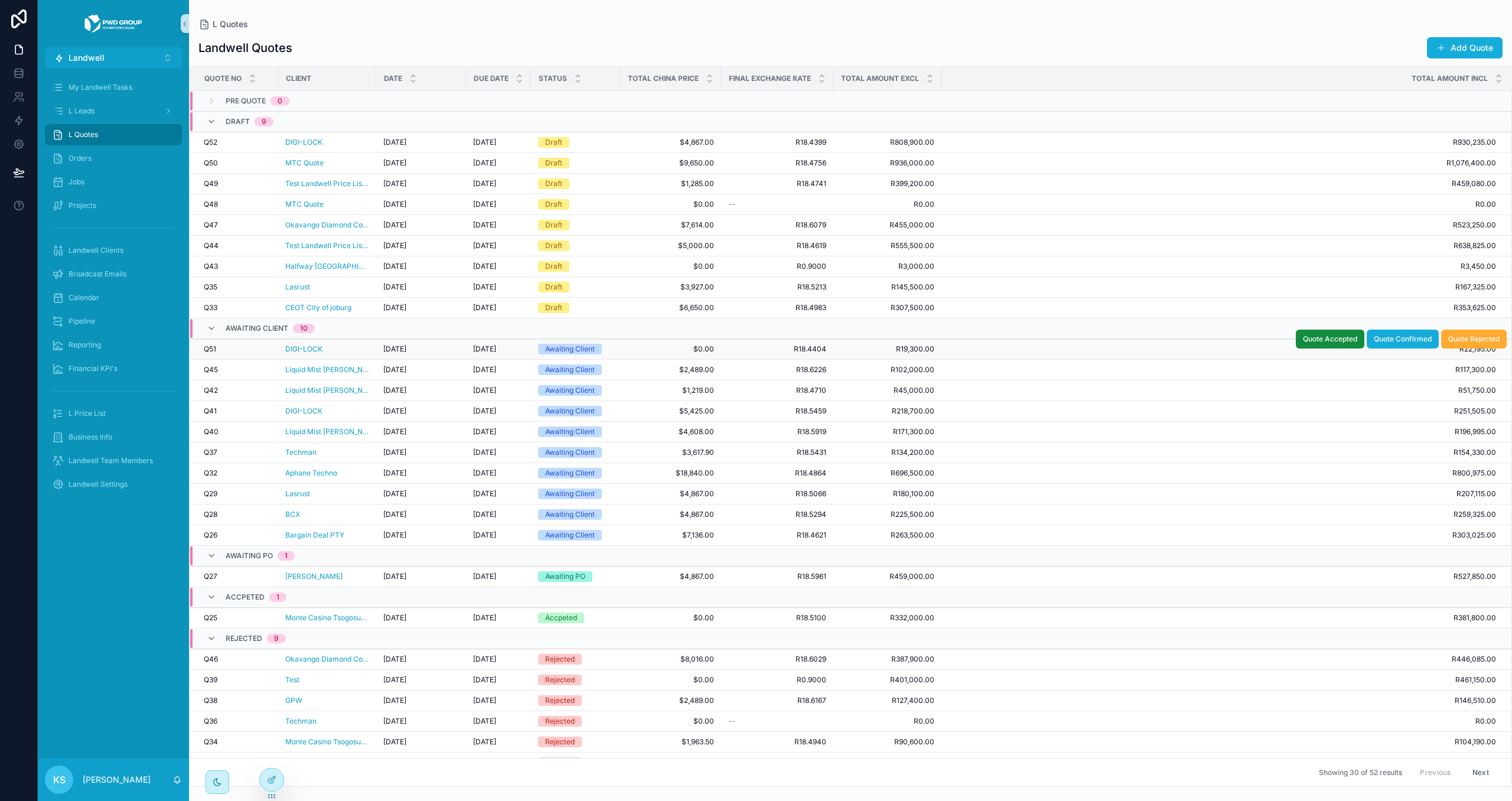
click at [251, 347] on div "Q51 Q51" at bounding box center [237, 349] width 67 height 10
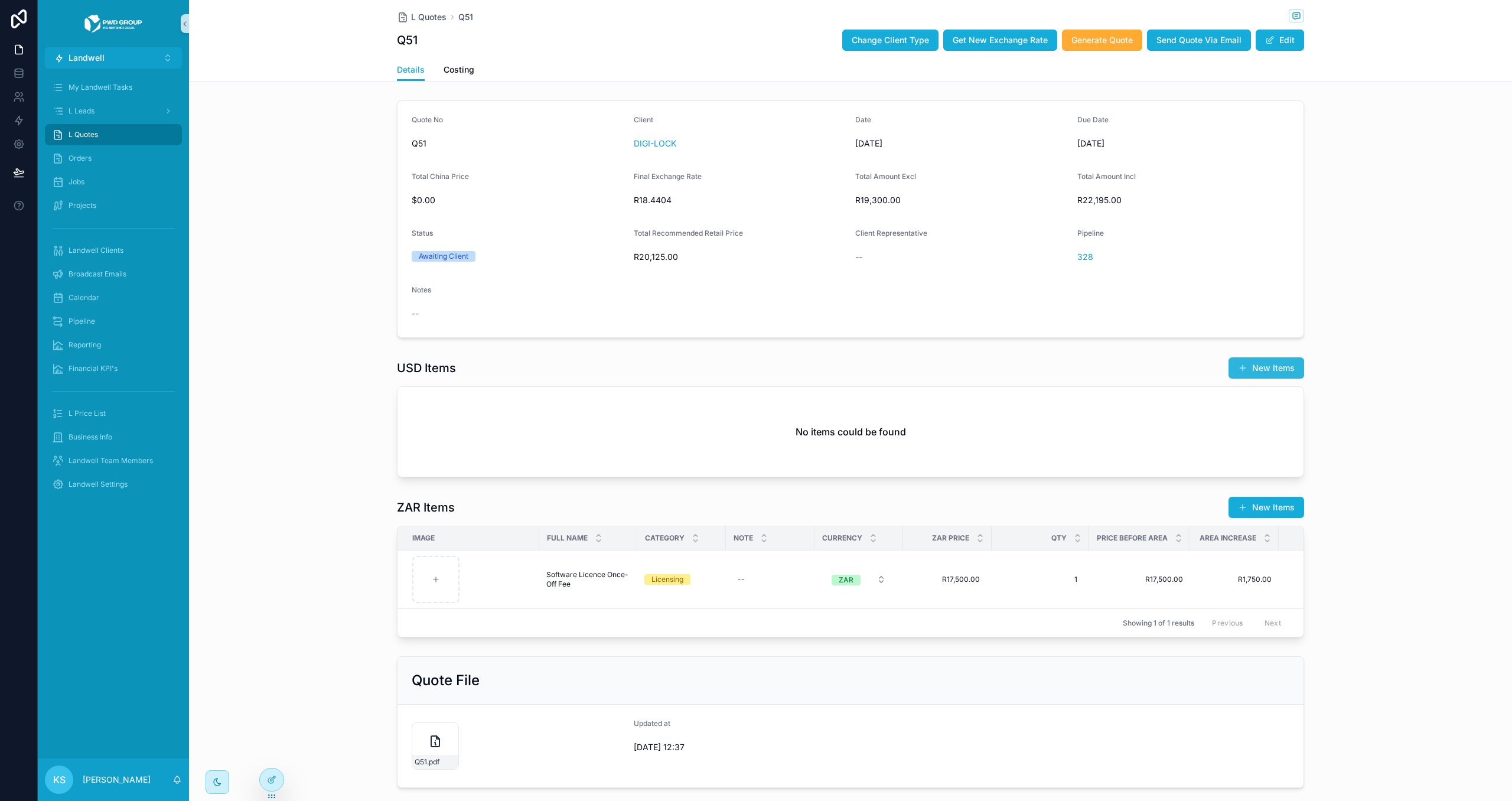
click at [1274, 366] on button "New Items" at bounding box center [1266, 368] width 75 height 21
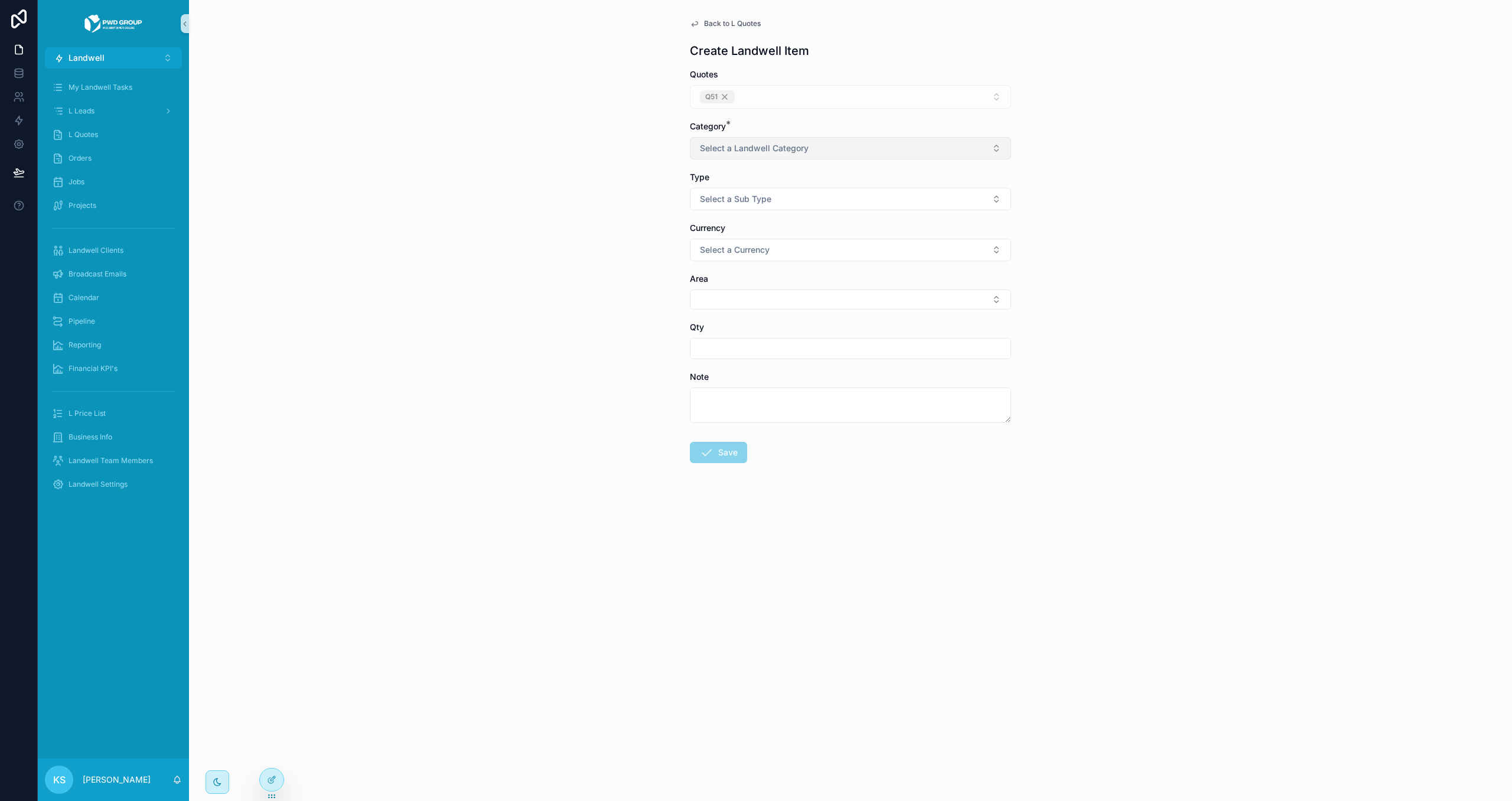
click at [849, 143] on button "Select a Landwell Category" at bounding box center [850, 148] width 321 height 23
click at [826, 208] on div "Product" at bounding box center [850, 214] width 315 height 18
click at [823, 197] on button "Select a Sub Type" at bounding box center [850, 199] width 321 height 23
click at [833, 248] on div "Price List" at bounding box center [850, 248] width 315 height 18
click at [816, 240] on button "Select Button" at bounding box center [850, 248] width 321 height 20
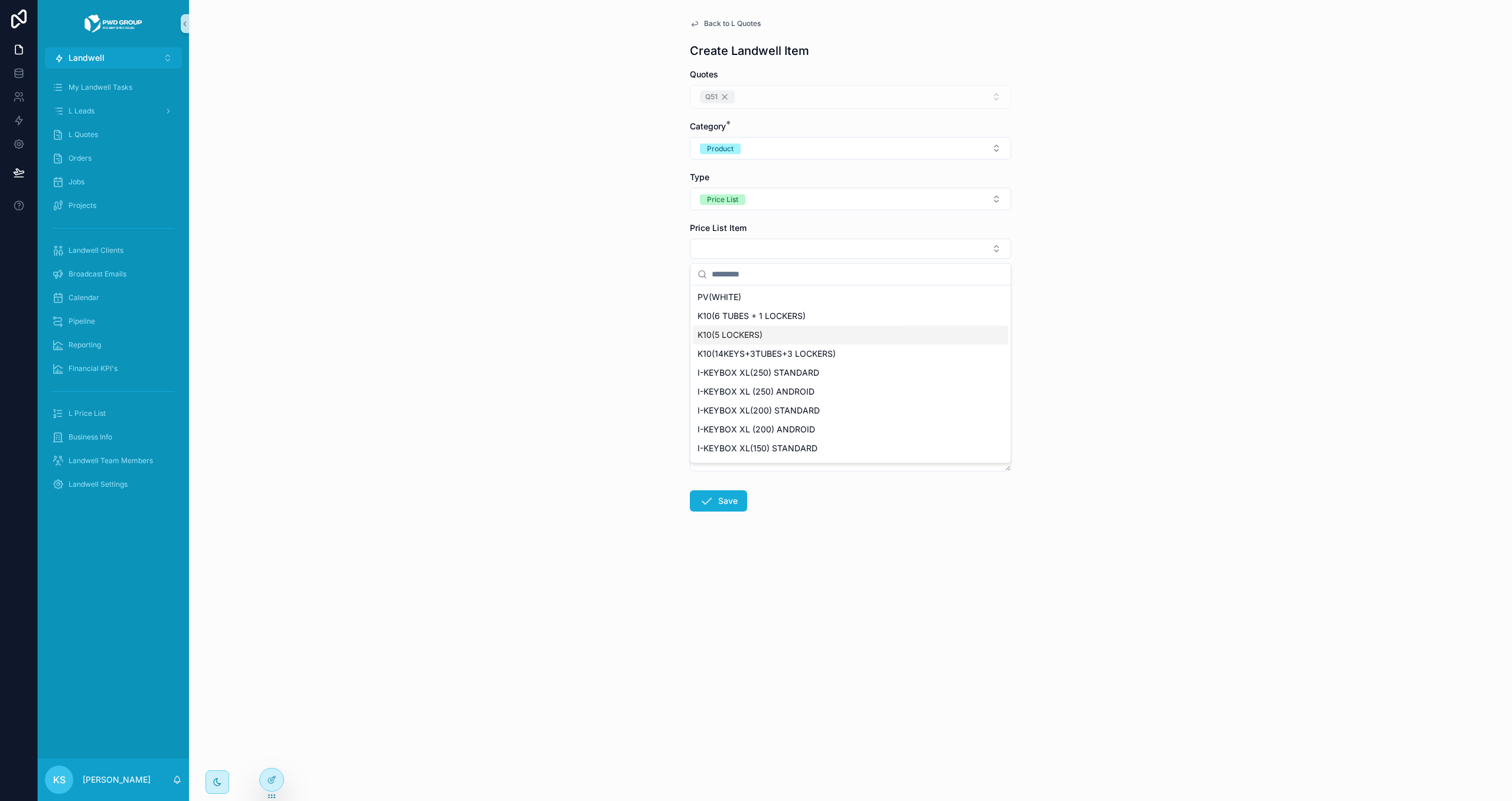
click at [838, 332] on div "K10(5 LOCKERS)" at bounding box center [850, 335] width 315 height 19
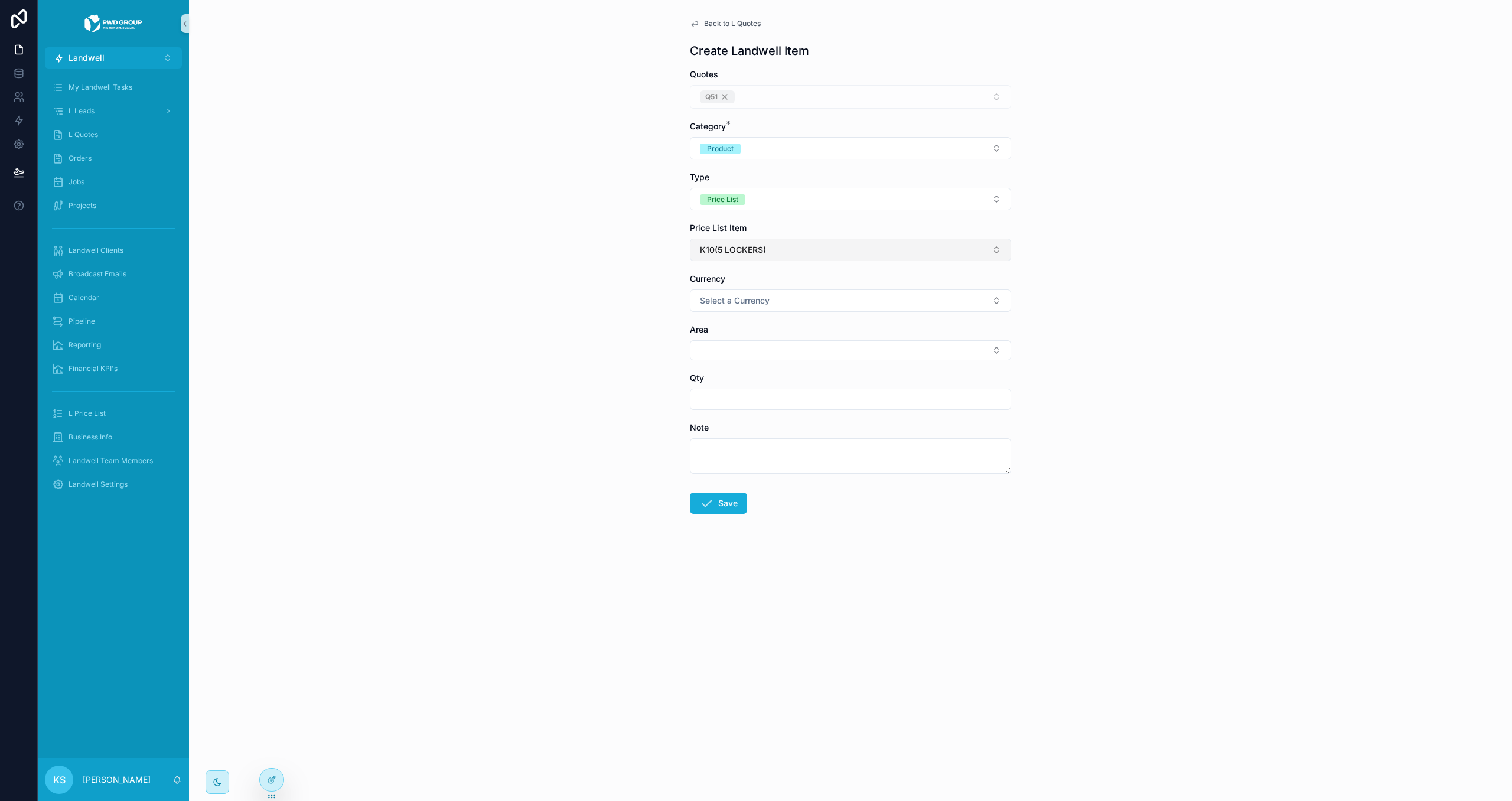
click at [800, 253] on button "K10(5 LOCKERS)" at bounding box center [850, 249] width 321 height 23
type input "***"
click at [797, 319] on span "I-KEYBOX XL(100) ANDROID" at bounding box center [754, 318] width 114 height 12
click at [795, 299] on button "Select a Currency" at bounding box center [850, 300] width 321 height 23
click at [788, 369] on div "USD" at bounding box center [850, 368] width 315 height 18
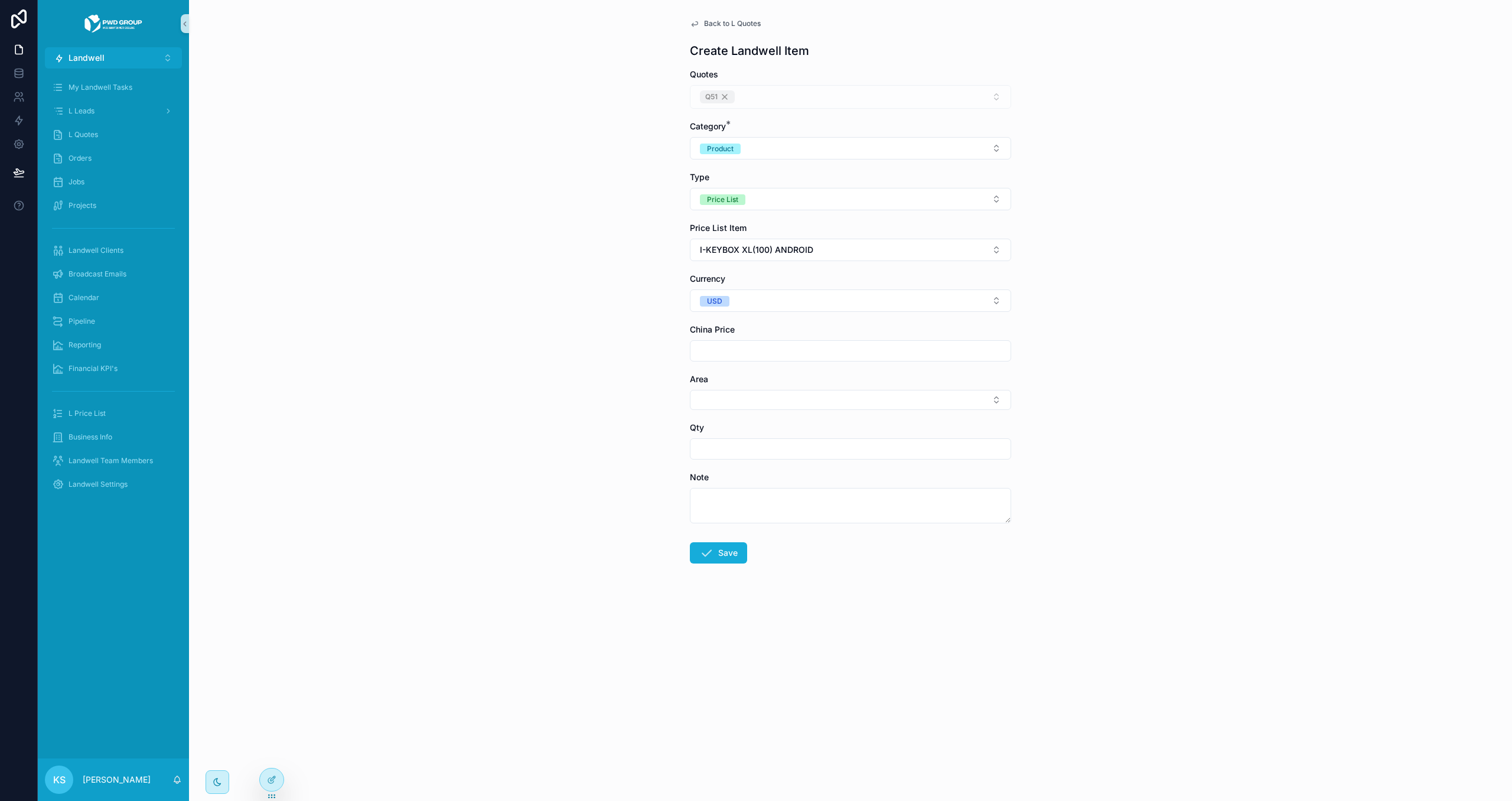
click at [774, 349] on input "scrollable content" at bounding box center [850, 351] width 320 height 16
type input "*********"
click at [815, 402] on button "Select Button" at bounding box center [850, 399] width 321 height 20
click at [777, 480] on div "[GEOGRAPHIC_DATA]" at bounding box center [850, 487] width 315 height 19
click at [777, 454] on input "scrollable content" at bounding box center [850, 452] width 320 height 16
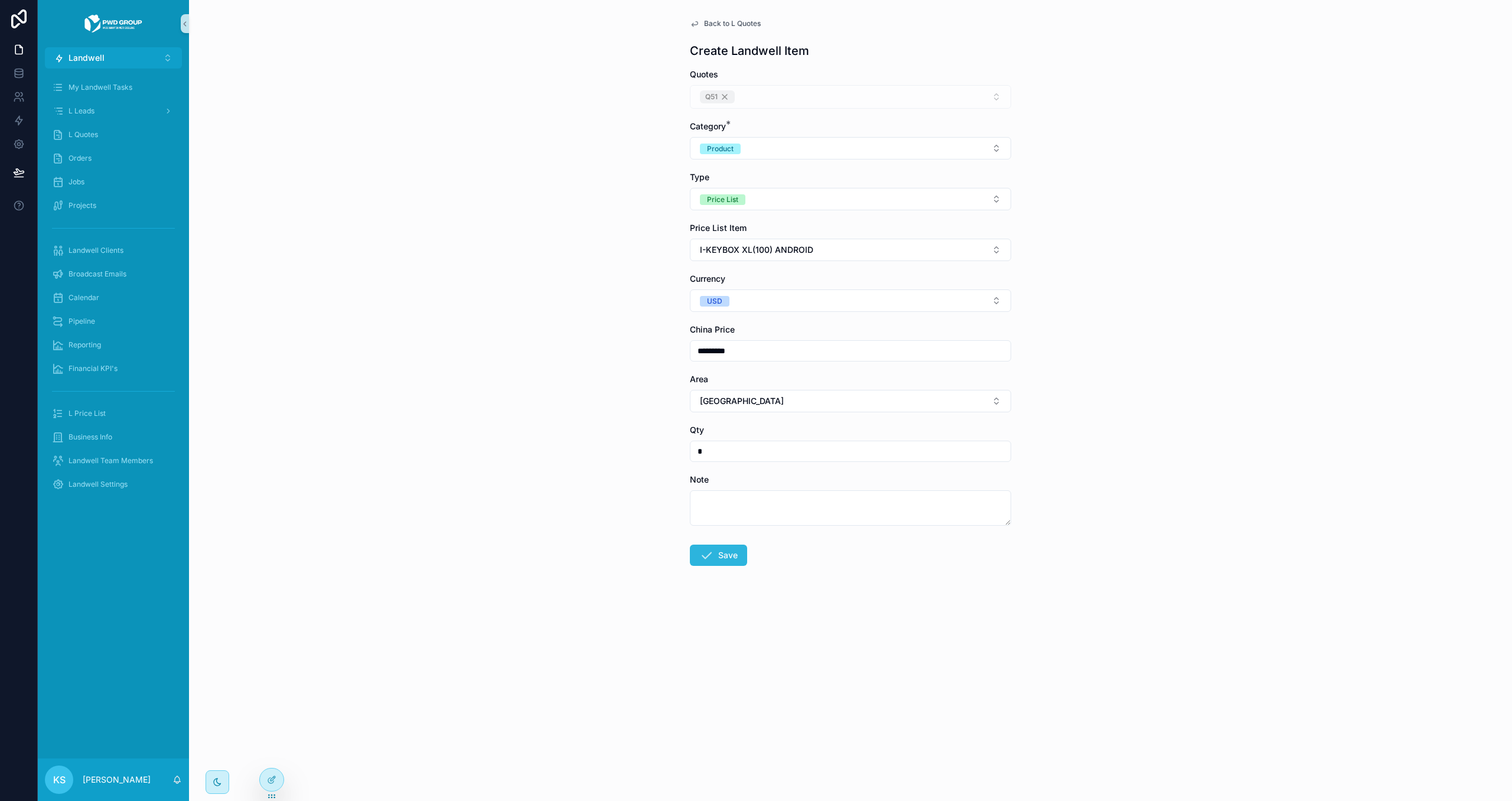
type input "*"
click at [721, 558] on button "Save" at bounding box center [719, 555] width 58 height 21
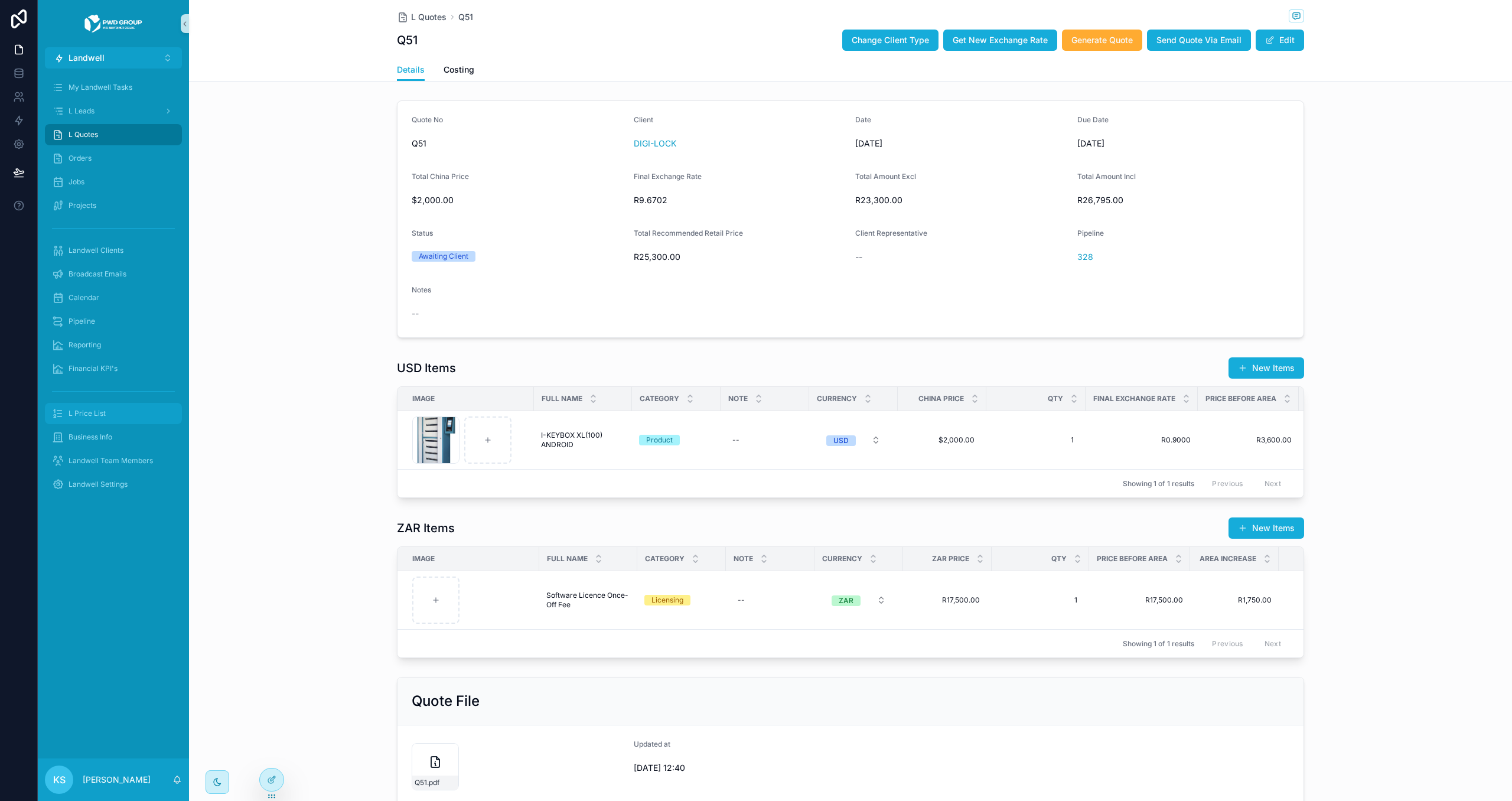
click at [108, 413] on div "L Price List" at bounding box center [113, 414] width 123 height 19
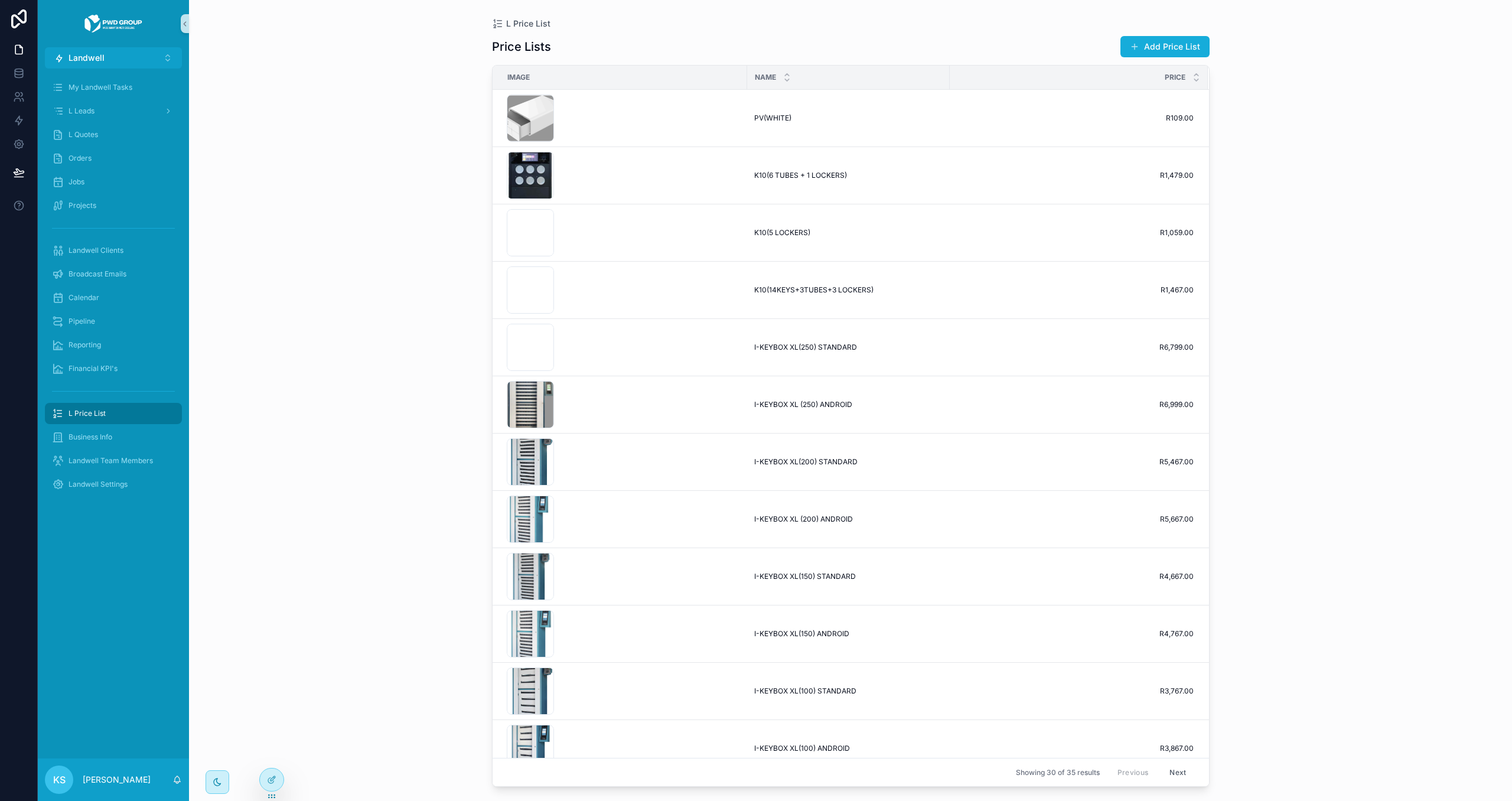
scroll to position [1054, 0]
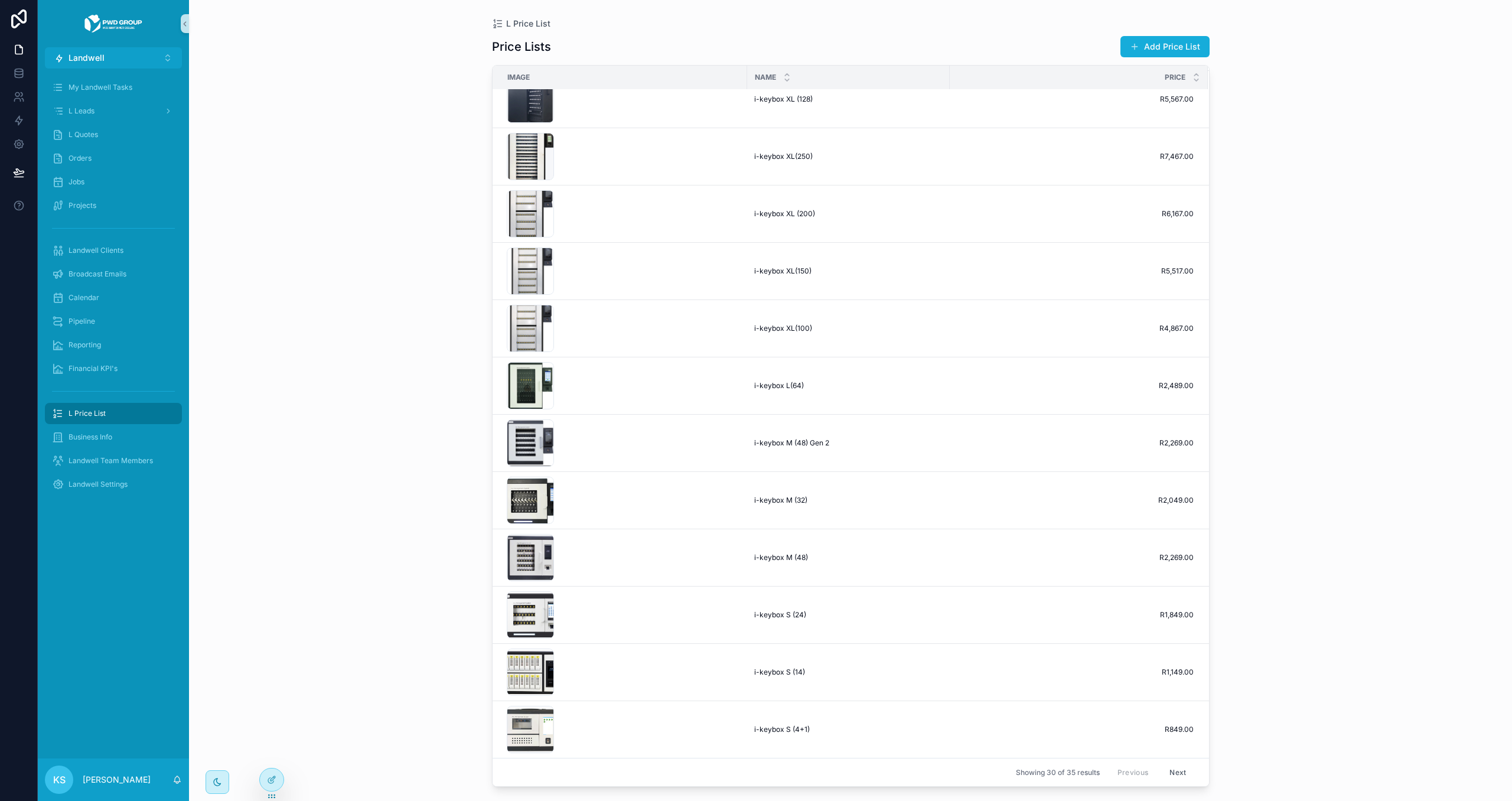
click at [1166, 772] on button "Next" at bounding box center [1178, 772] width 33 height 19
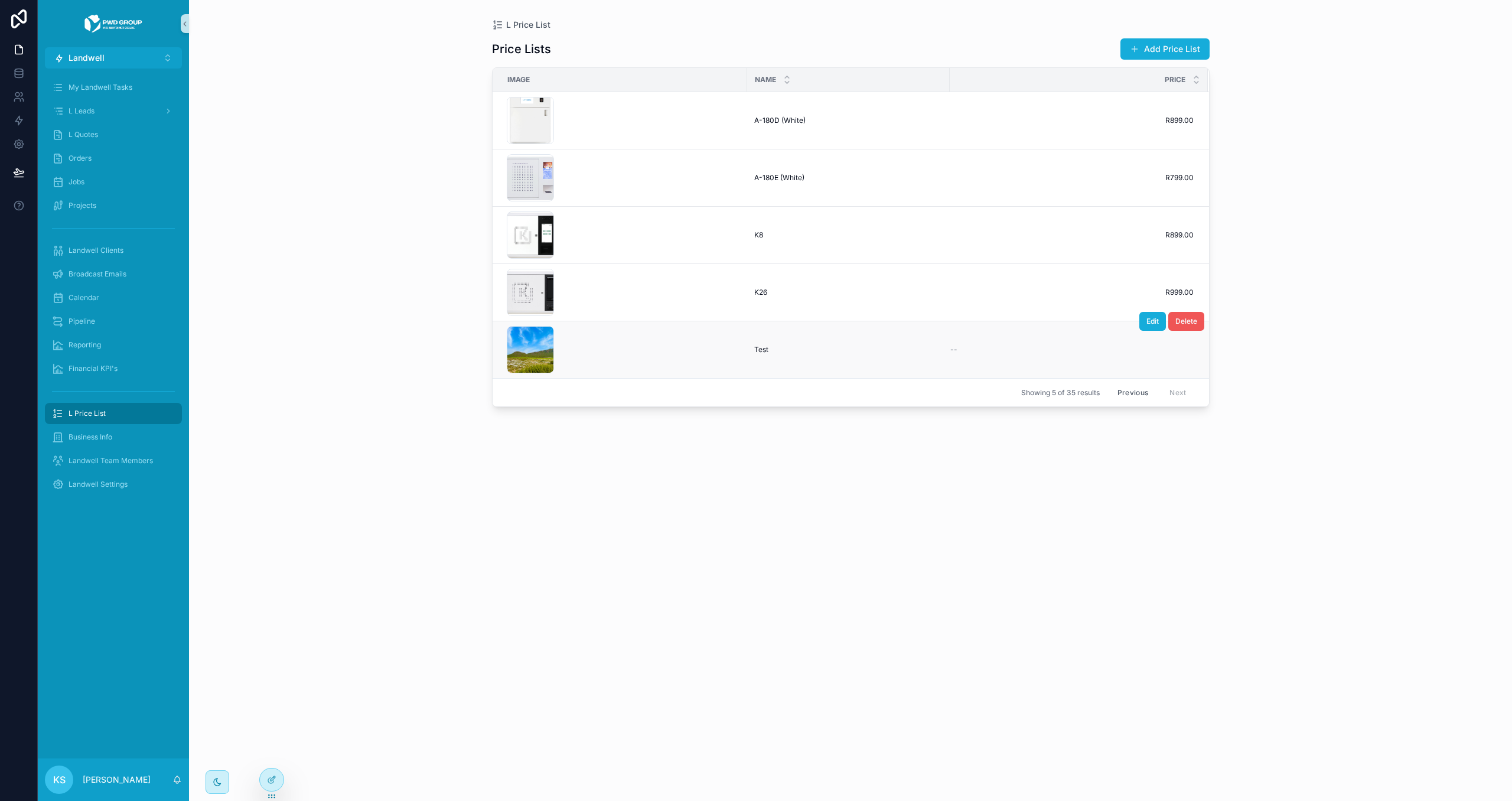
click at [1196, 322] on button "Delete" at bounding box center [1186, 321] width 36 height 19
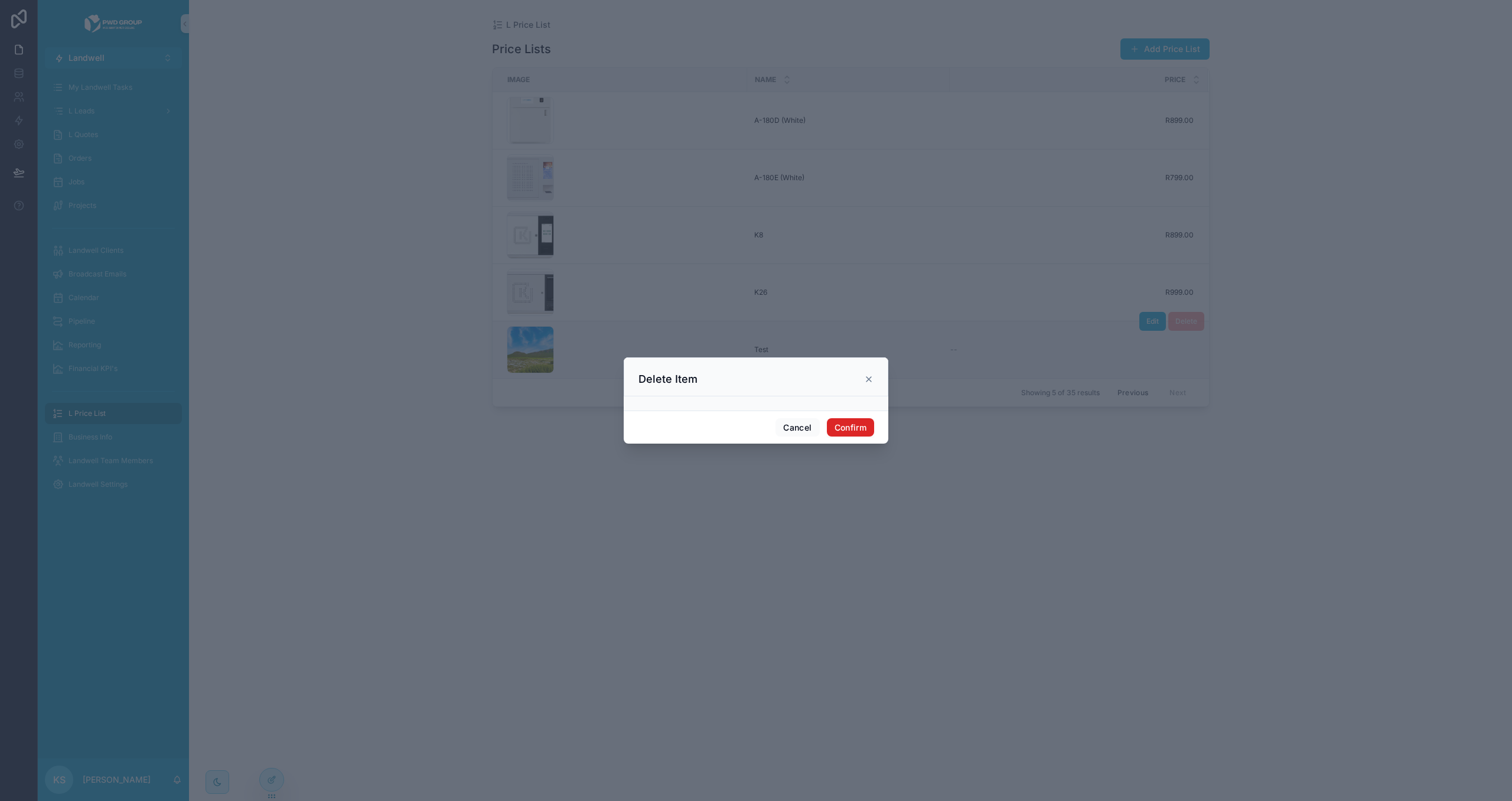
click at [852, 426] on button "Confirm" at bounding box center [850, 428] width 47 height 19
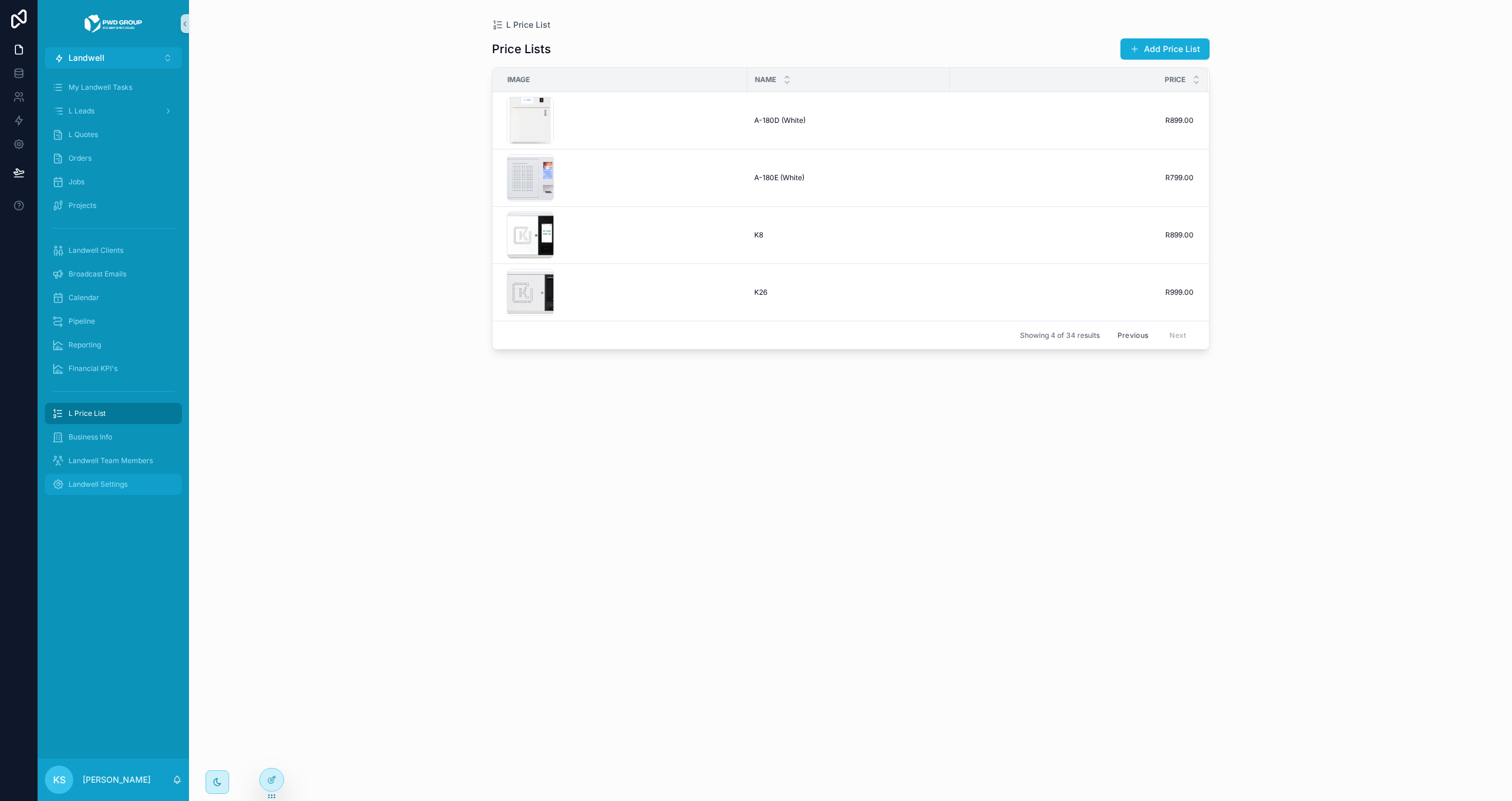
click at [66, 486] on div "Landwell Settings" at bounding box center [113, 484] width 123 height 19
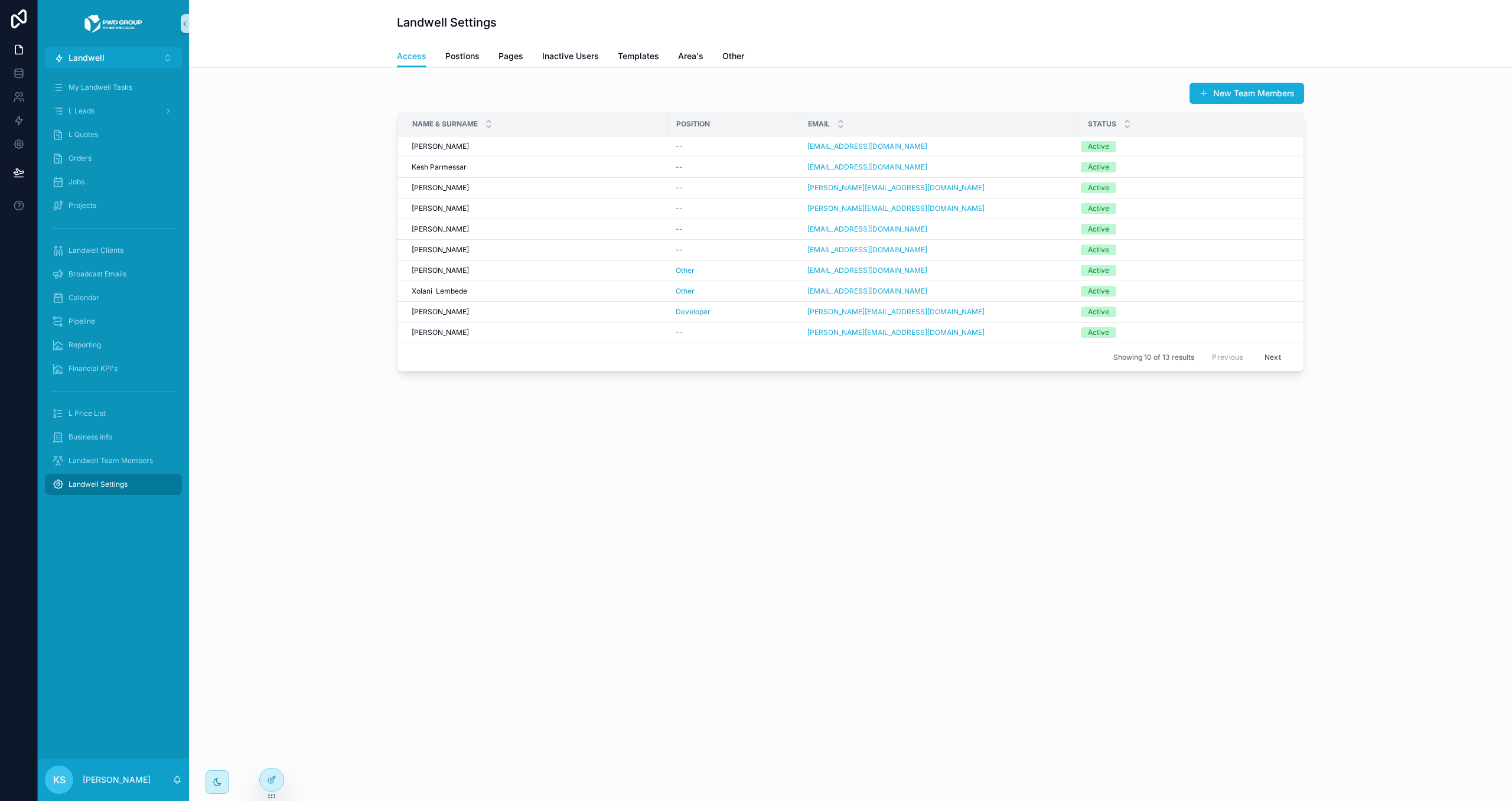
click at [673, 52] on div "Access Postions Pages Inactive Users Templates Area's Other" at bounding box center [850, 56] width 907 height 23
click at [683, 47] on link "Area's" at bounding box center [691, 57] width 25 height 23
